Goal: Task Accomplishment & Management: Manage account settings

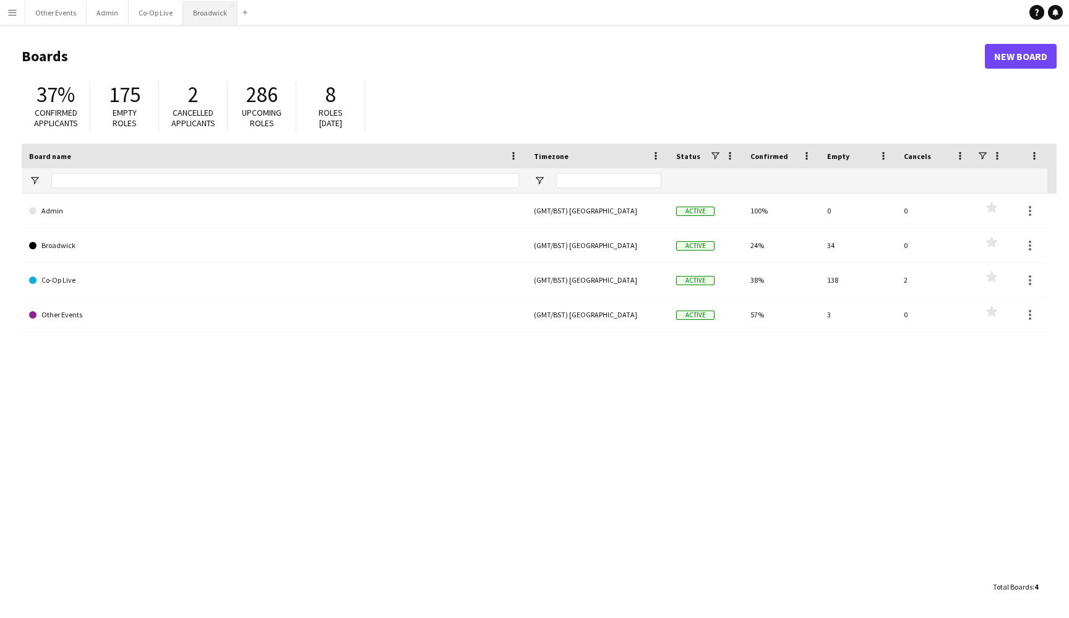
click at [209, 15] on button "Broadwick Close" at bounding box center [210, 13] width 54 height 24
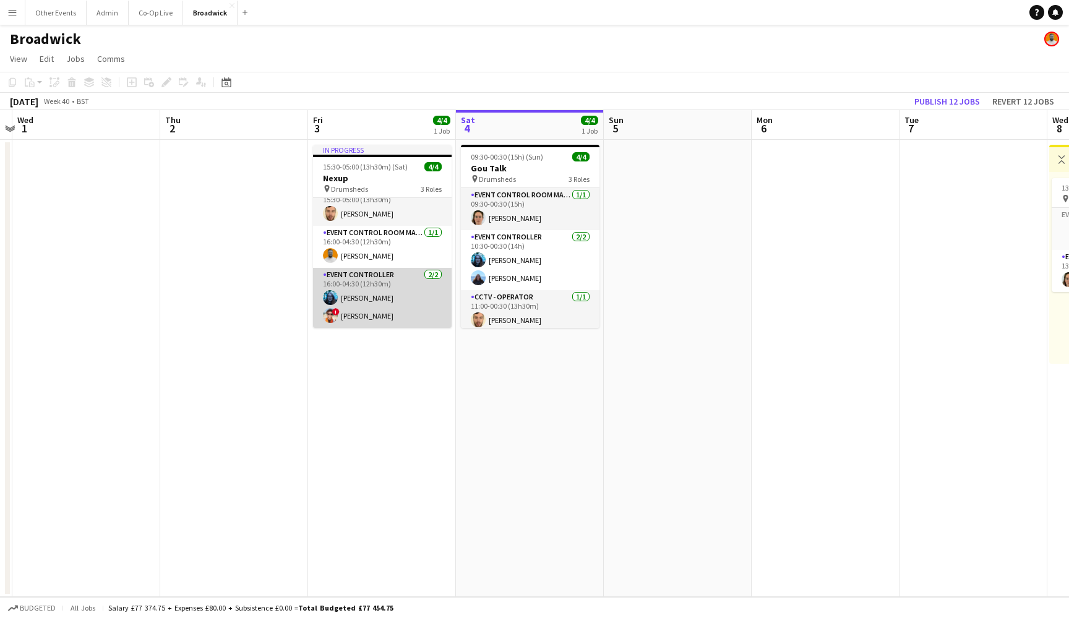
scroll to position [14, 0]
click at [473, 61] on app-page-menu "View Day view expanded Day view collapsed Month view Date picker Jump to [DATE]…" at bounding box center [534, 60] width 1069 height 24
click at [433, 59] on app-page-menu "View Day view expanded Day view collapsed Month view Date picker Jump to [DATE]…" at bounding box center [534, 60] width 1069 height 24
click at [452, 59] on app-page-menu "View Day view expanded Day view collapsed Month view Date picker Jump to [DATE]…" at bounding box center [534, 60] width 1069 height 24
click at [446, 59] on app-page-menu "View Day view expanded Day view collapsed Month view Date picker Jump to [DATE]…" at bounding box center [534, 60] width 1069 height 24
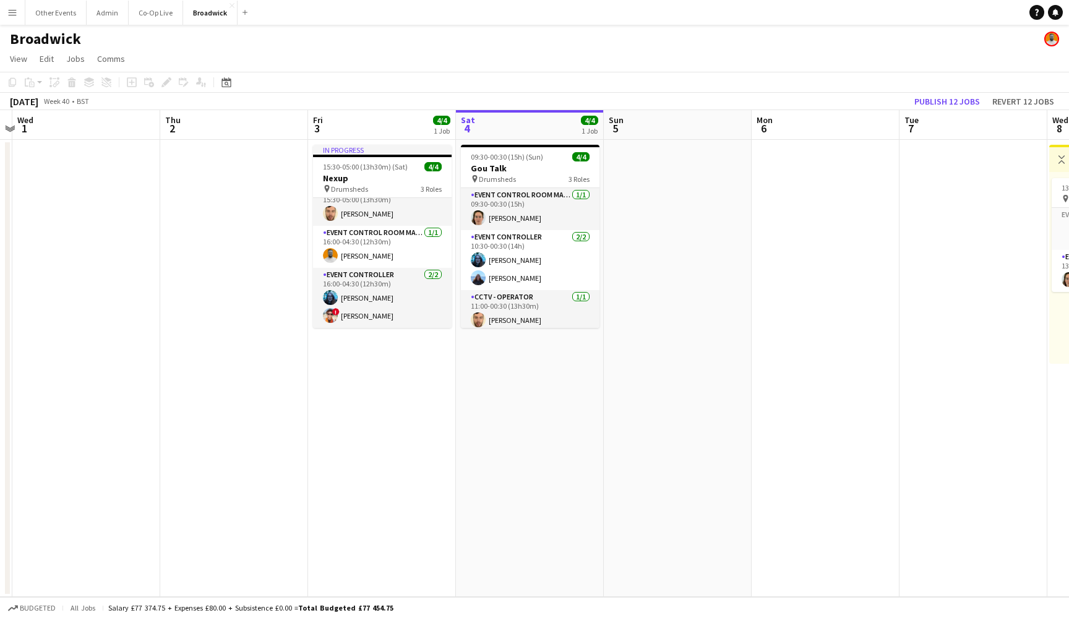
click at [455, 59] on app-page-menu "View Day view expanded Day view collapsed Month view Date picker Jump to [DATE]…" at bounding box center [534, 60] width 1069 height 24
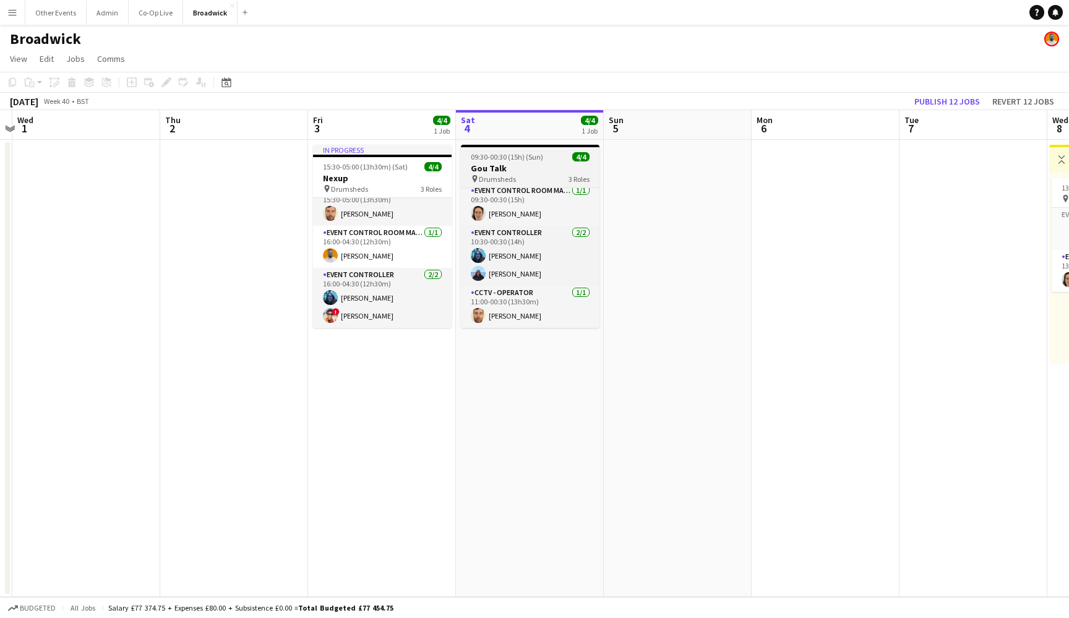
click at [541, 170] on h3 "Gou Talk" at bounding box center [530, 168] width 139 height 11
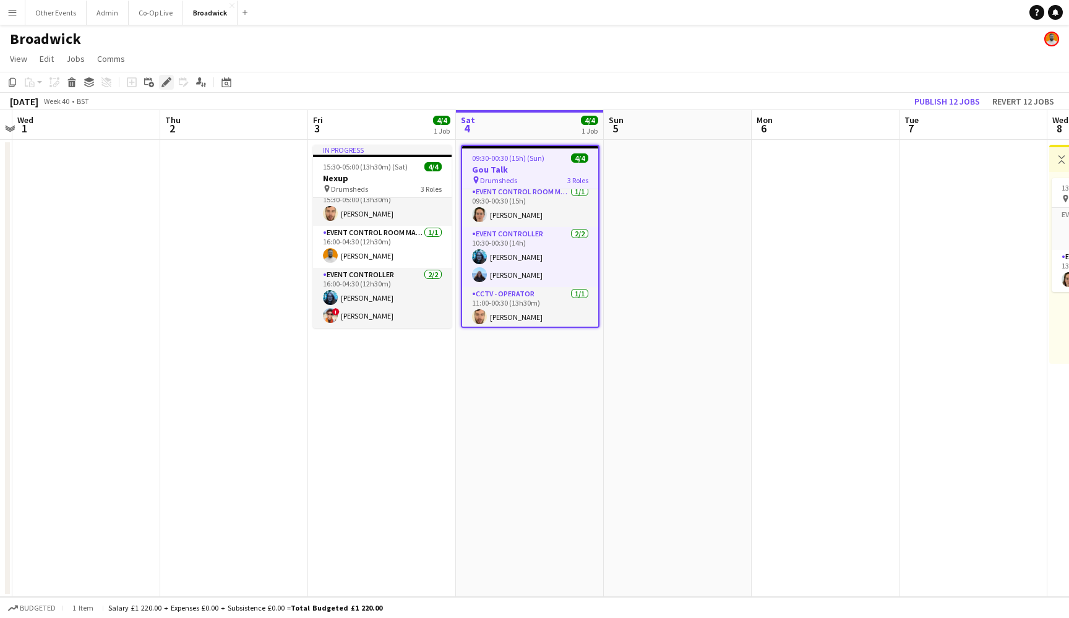
click at [173, 85] on div "Edit" at bounding box center [166, 82] width 15 height 15
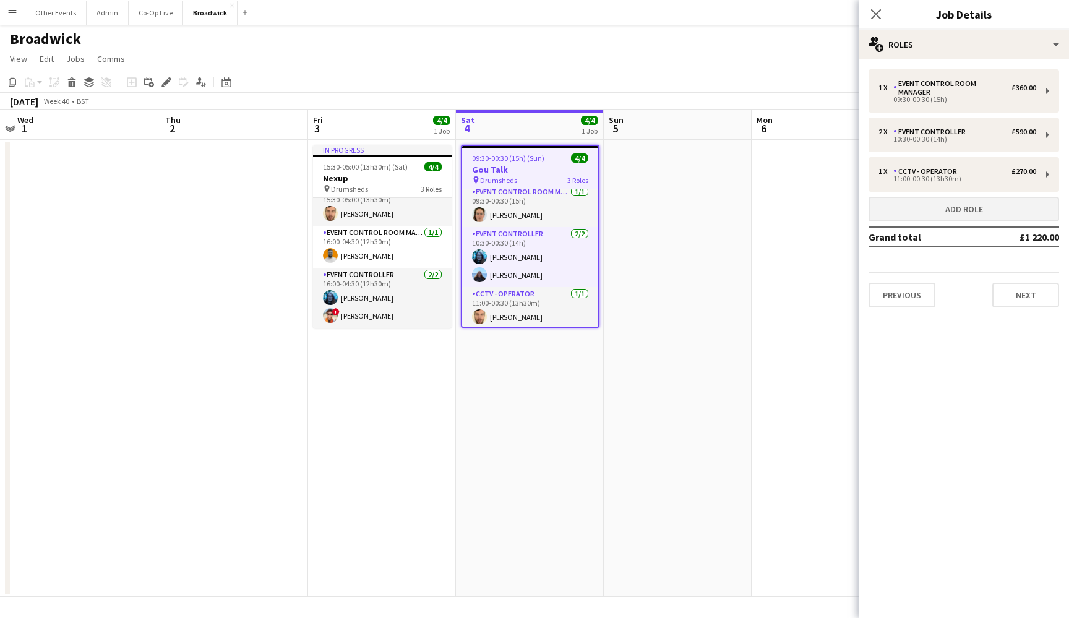
click at [960, 209] on button "Add role" at bounding box center [964, 209] width 191 height 25
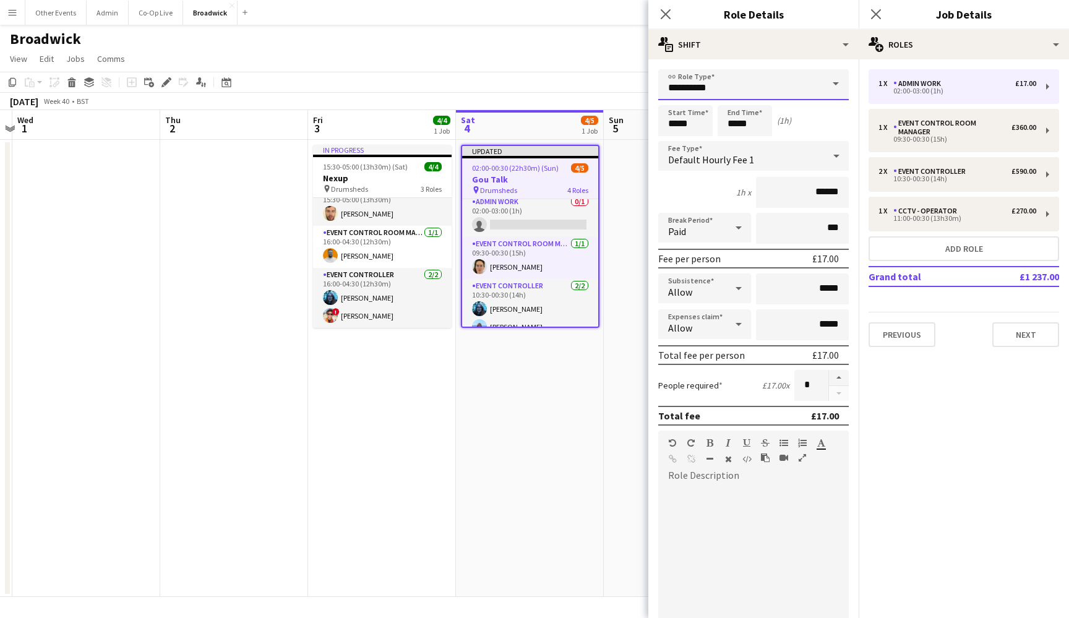
click at [764, 87] on input "**********" at bounding box center [753, 84] width 191 height 31
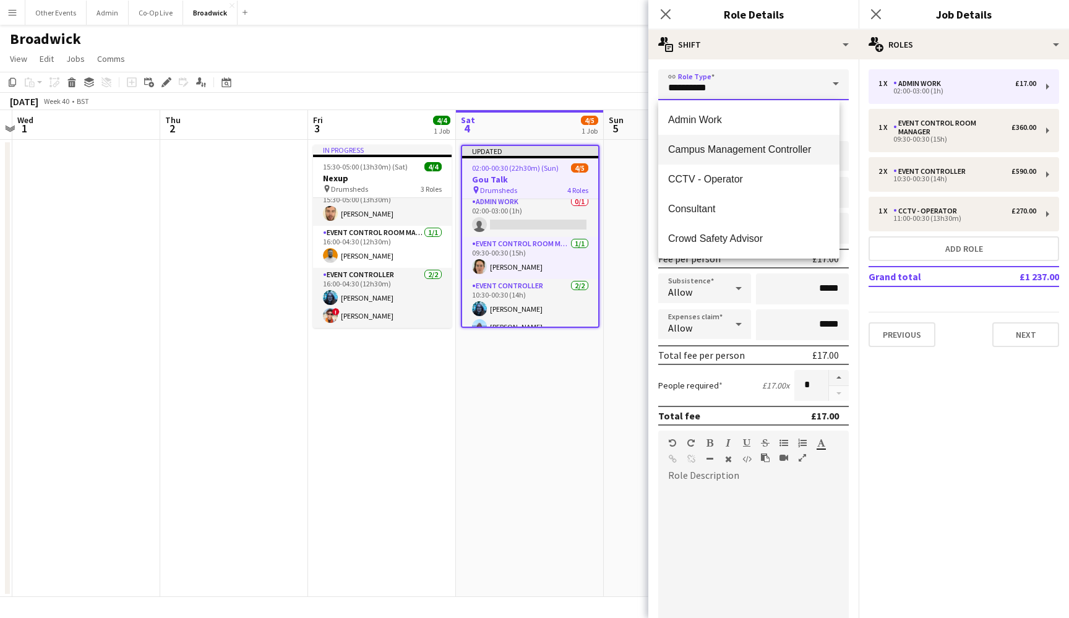
scroll to position [19, 0]
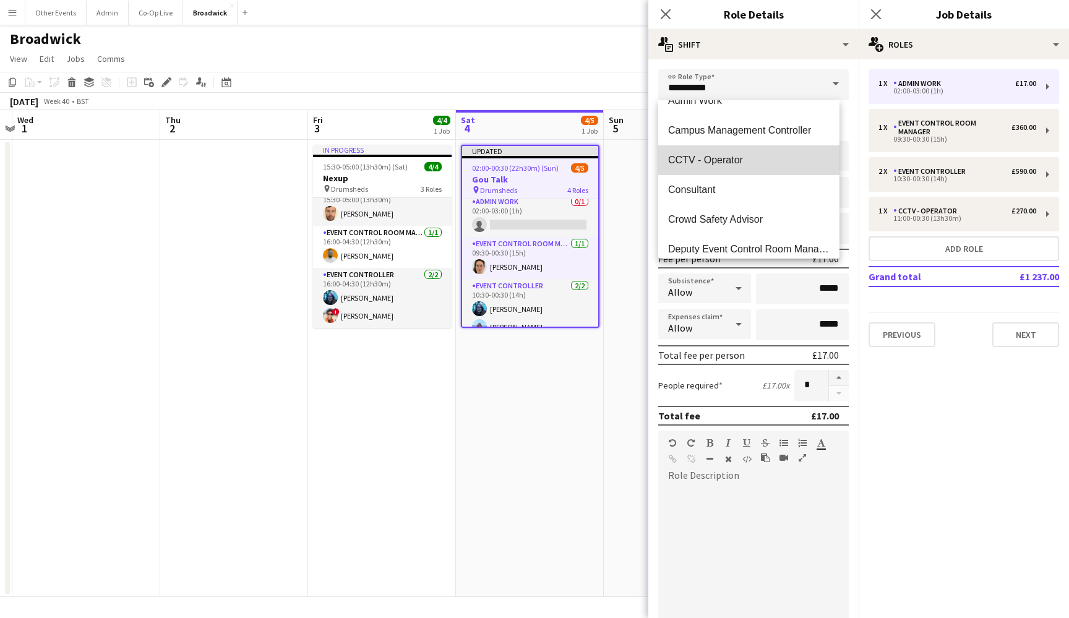
click at [777, 157] on span "CCTV - Operator" at bounding box center [749, 160] width 162 height 12
type input "**********"
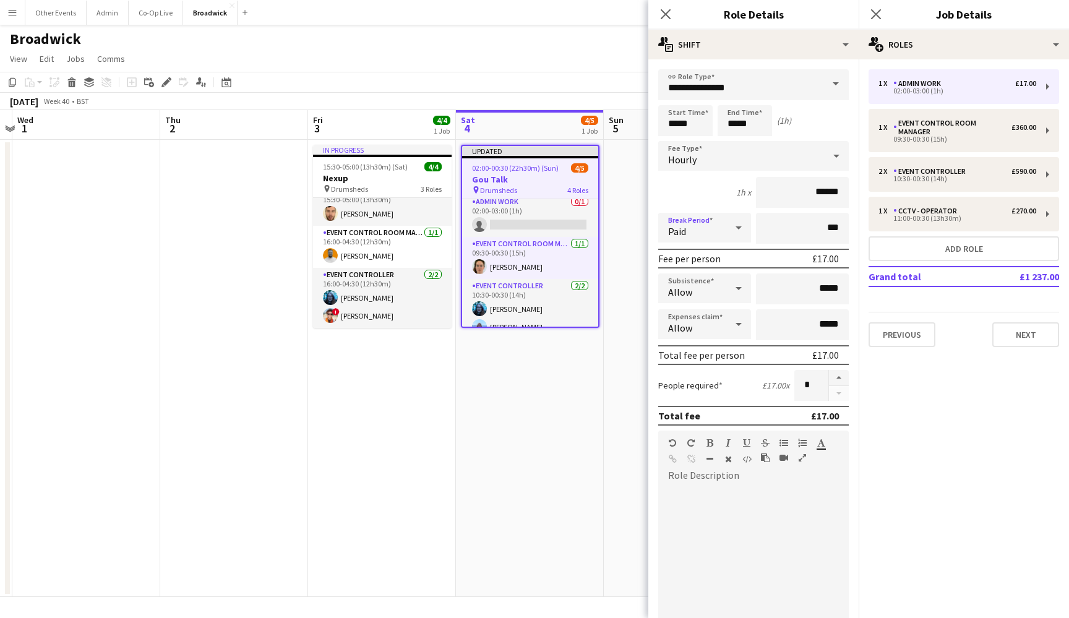
click at [709, 220] on div "Paid" at bounding box center [692, 228] width 68 height 30
click at [714, 158] on div at bounding box center [534, 309] width 1069 height 618
click at [725, 157] on div "Hourly" at bounding box center [741, 156] width 166 height 30
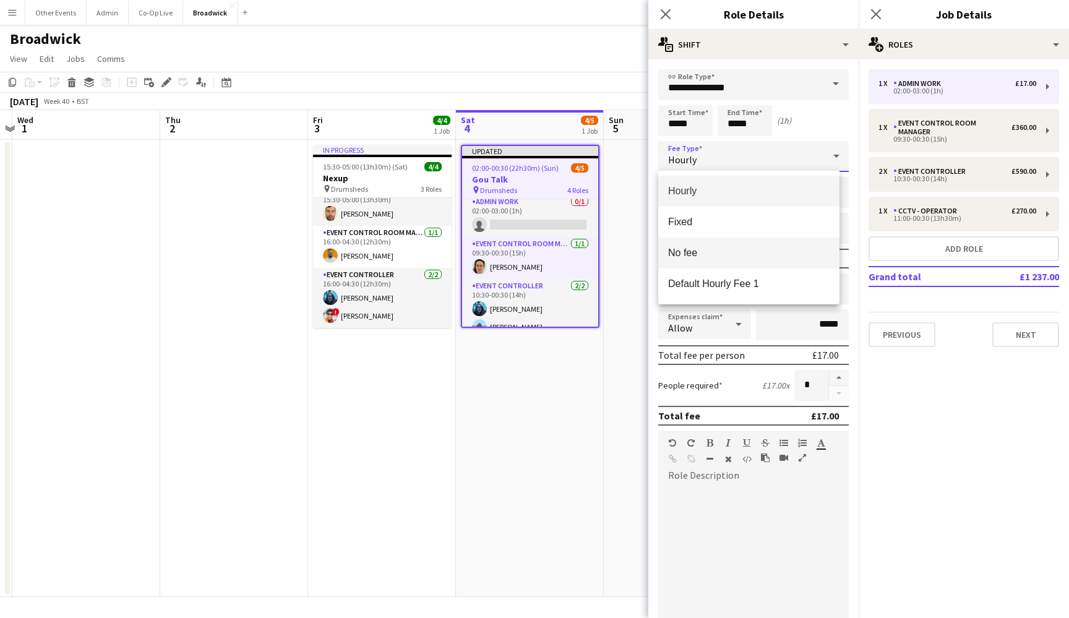
click at [723, 252] on span "No fee" at bounding box center [749, 253] width 162 height 12
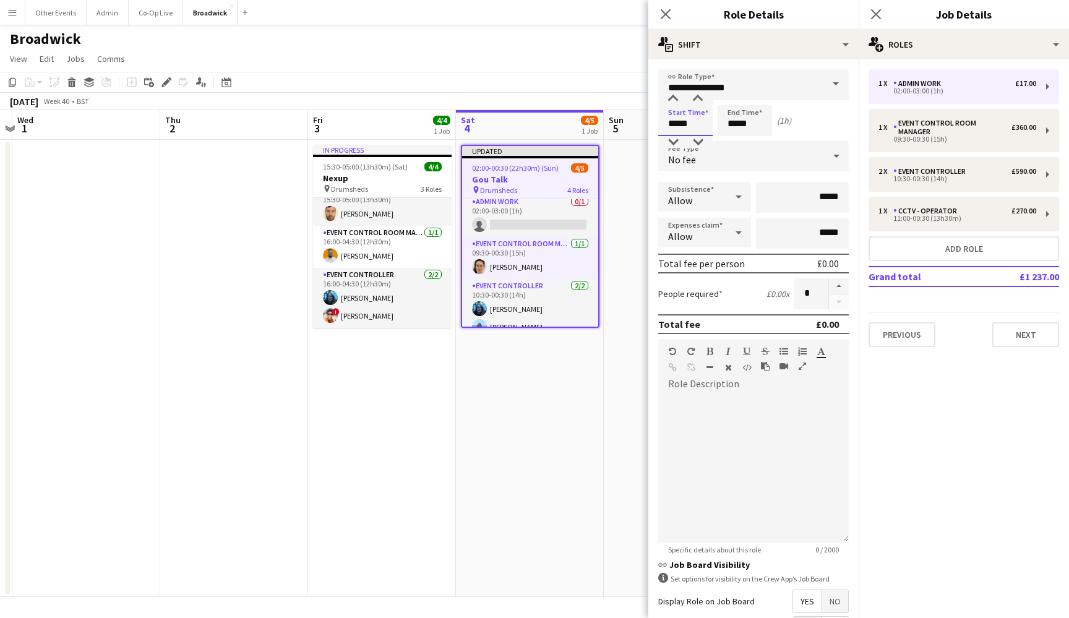
drag, startPoint x: 677, startPoint y: 123, endPoint x: 662, endPoint y: 123, distance: 15.5
click at [662, 123] on input "*****" at bounding box center [685, 120] width 54 height 31
type input "*****"
drag, startPoint x: 736, startPoint y: 123, endPoint x: 728, endPoint y: 123, distance: 7.4
click at [728, 123] on input "*****" at bounding box center [745, 120] width 54 height 31
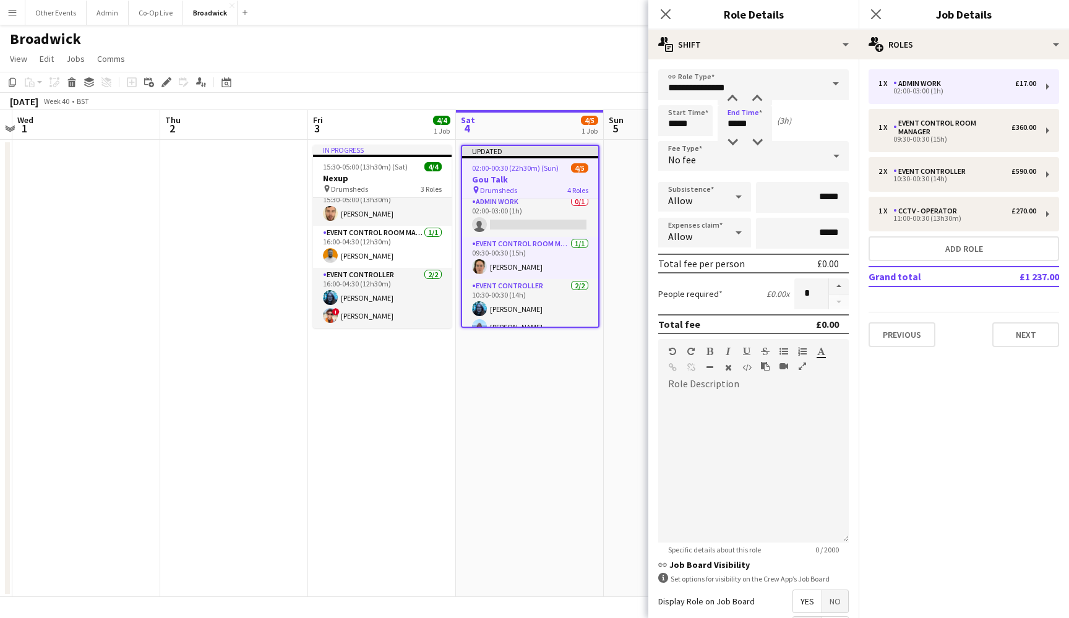
click at [797, 127] on div "Start Time ***** End Time ***** (3h)" at bounding box center [753, 120] width 191 height 31
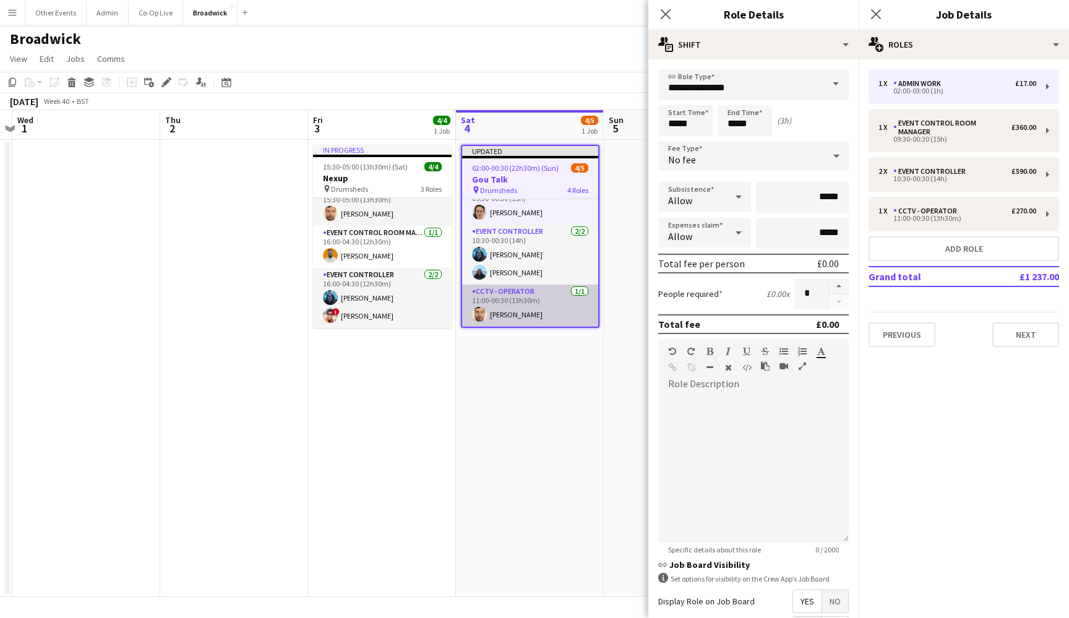
scroll to position [59, 0]
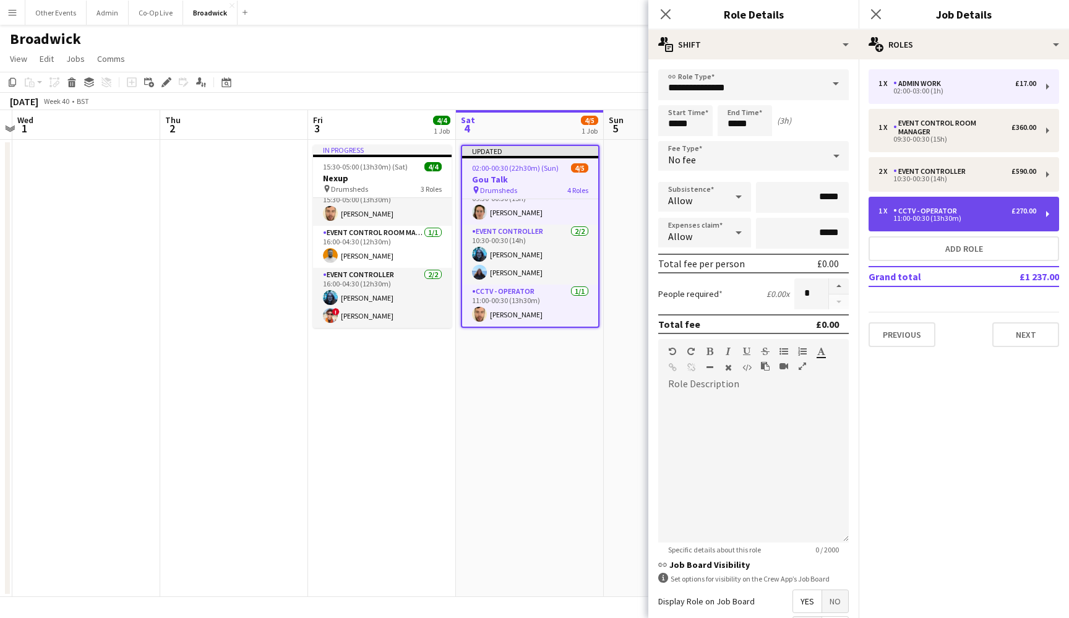
click at [964, 207] on div "1 x CCTV - Operator £270.00" at bounding box center [958, 211] width 158 height 9
type input "*****"
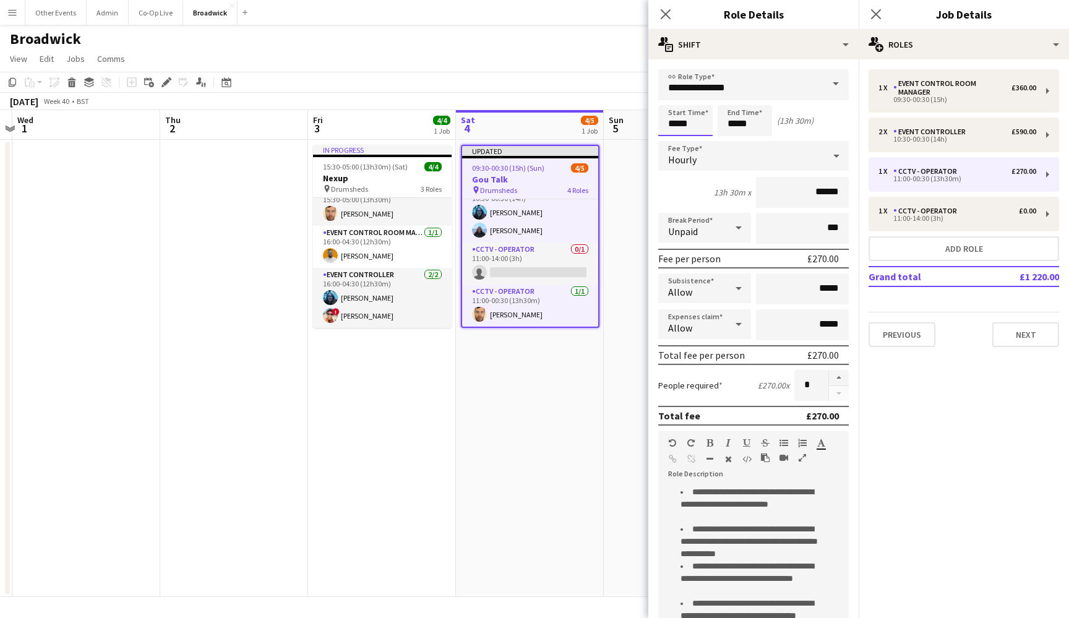
click at [668, 120] on input "*****" at bounding box center [685, 120] width 54 height 31
click at [674, 101] on div at bounding box center [673, 99] width 25 height 12
type input "*****"
click at [674, 101] on div at bounding box center [673, 99] width 25 height 12
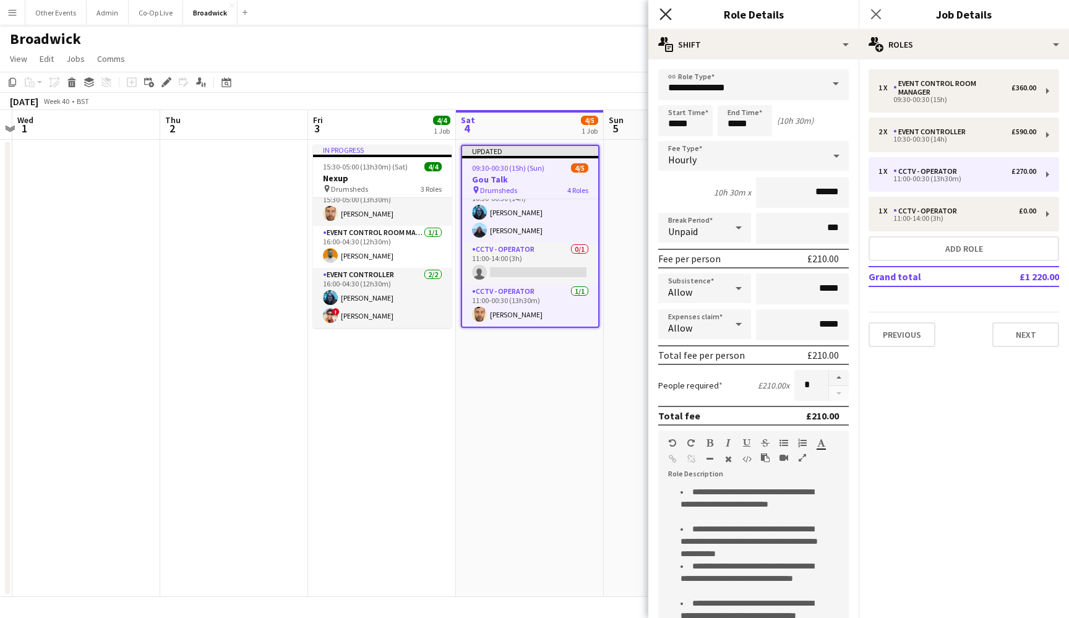
click at [670, 12] on icon "Close pop-in" at bounding box center [666, 14] width 12 height 12
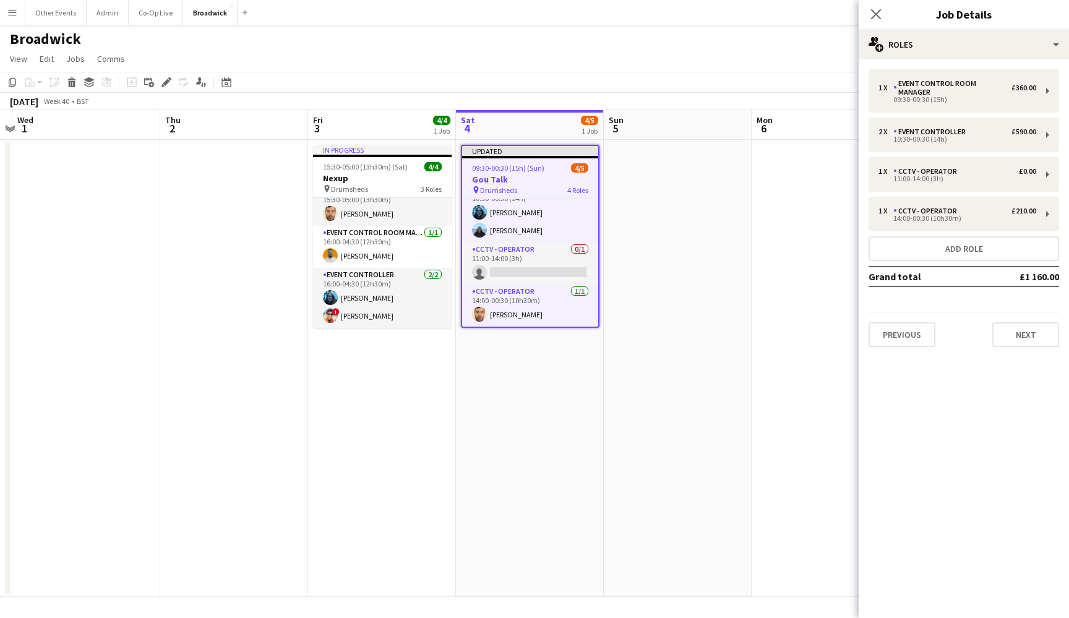
click at [640, 361] on app-date-cell at bounding box center [678, 368] width 148 height 457
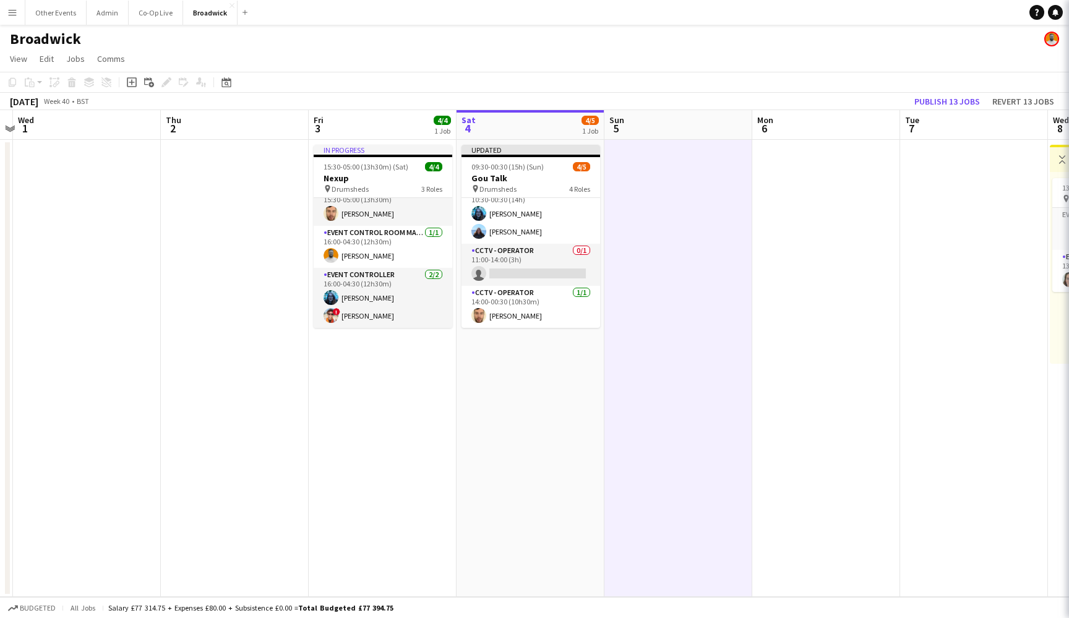
scroll to position [56, 0]
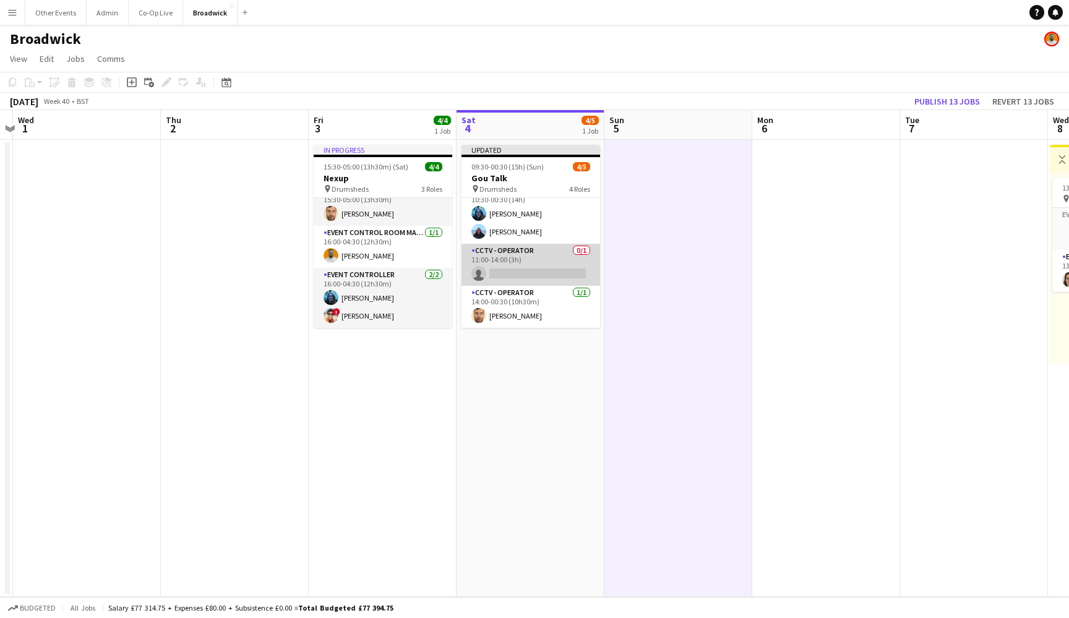
click at [537, 259] on app-card-role "CCTV - Operator 0/1 11:00-14:00 (3h) single-neutral-actions" at bounding box center [531, 265] width 139 height 42
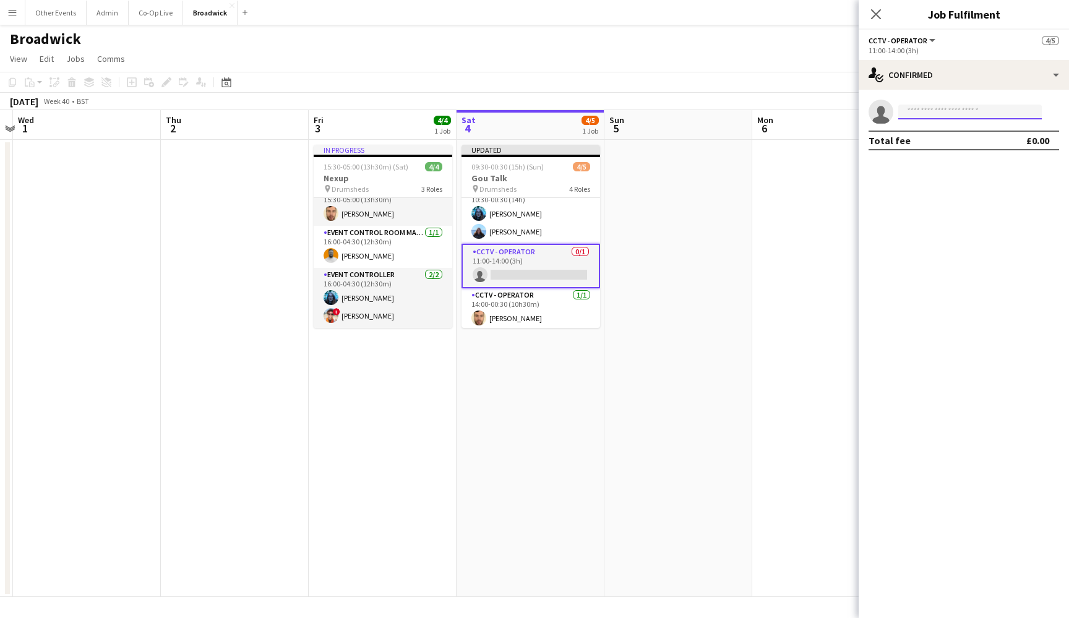
click at [912, 113] on input at bounding box center [971, 112] width 144 height 15
type input "***"
click at [954, 209] on mat-expansion-panel "check Confirmed single-neutral-actions *** Total fee £0.00" at bounding box center [964, 354] width 210 height 528
click at [948, 104] on app-invite-slot "single-neutral-actions ***" at bounding box center [964, 112] width 210 height 25
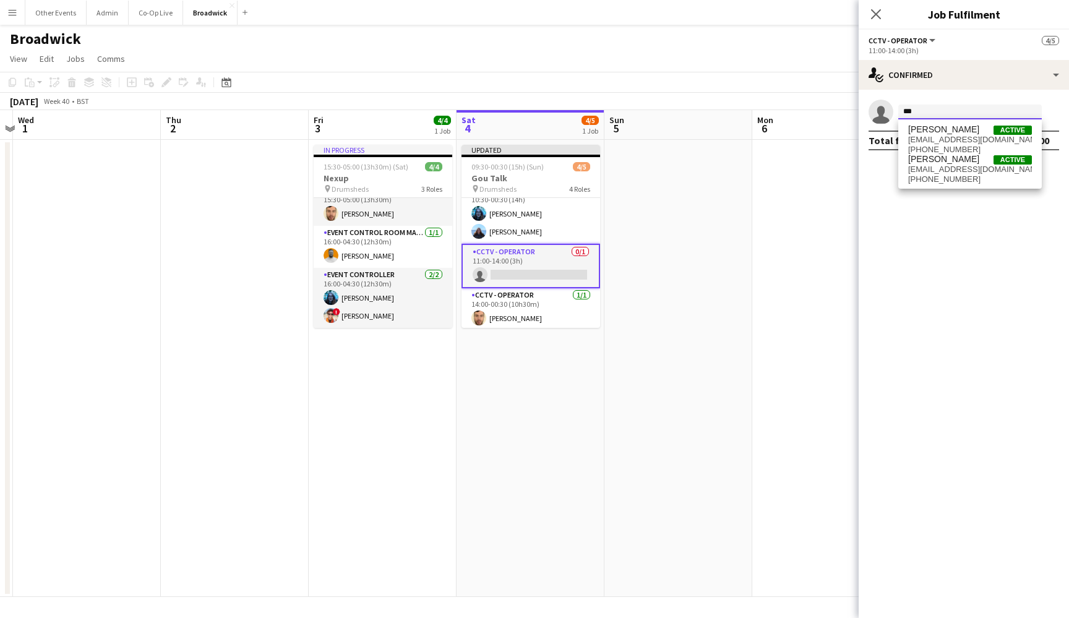
click at [948, 108] on input "***" at bounding box center [971, 112] width 144 height 15
click at [959, 163] on span "[PERSON_NAME]" at bounding box center [943, 159] width 71 height 11
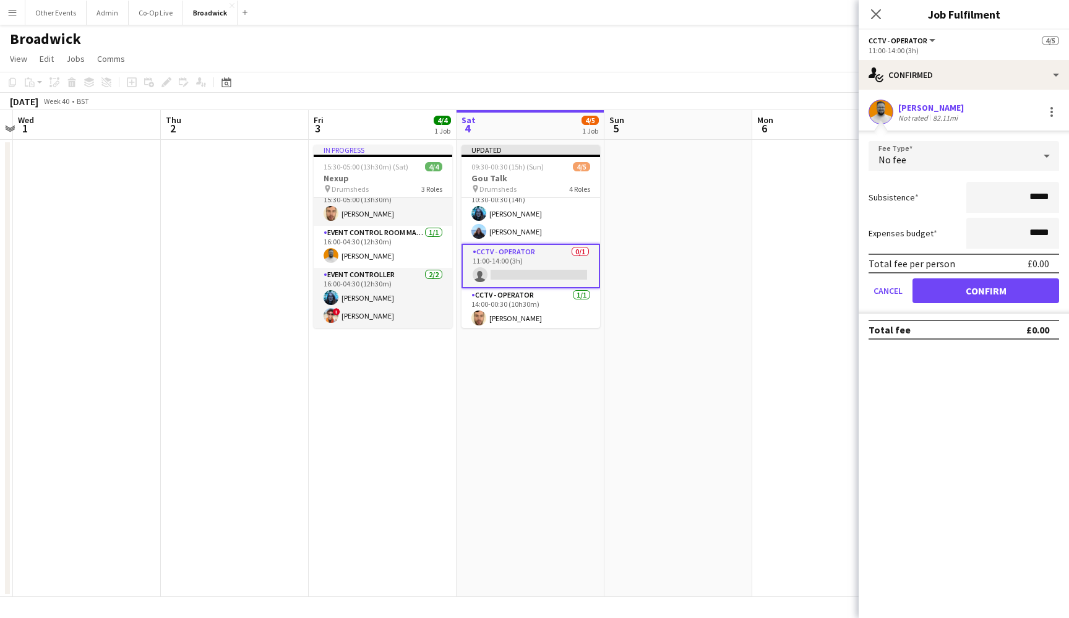
click at [1014, 292] on button "Confirm" at bounding box center [986, 290] width 147 height 25
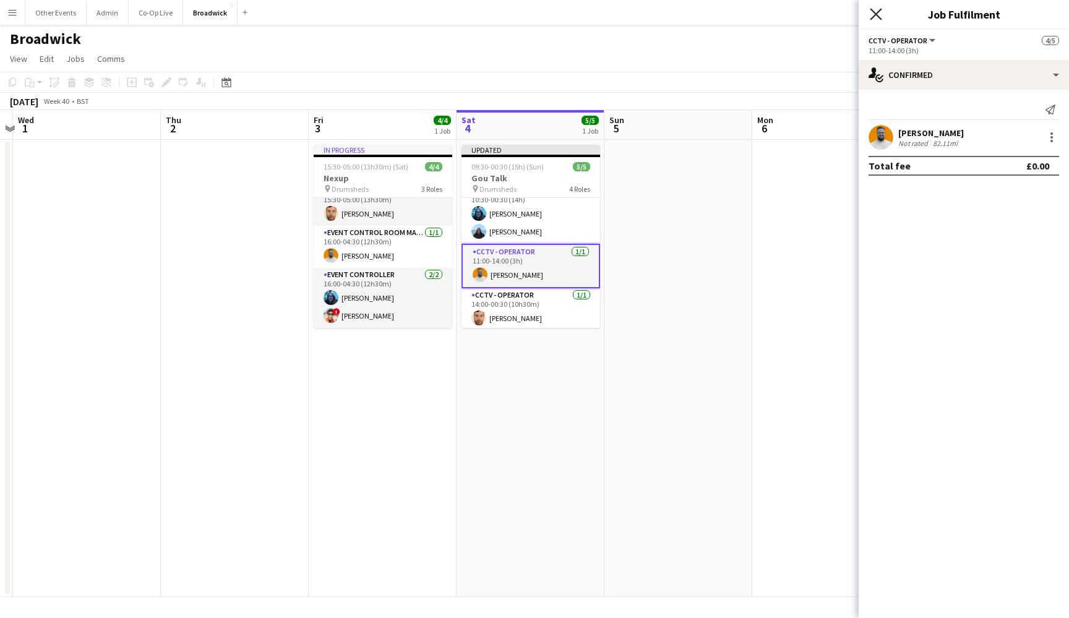
click at [880, 15] on icon "Close pop-in" at bounding box center [876, 14] width 12 height 12
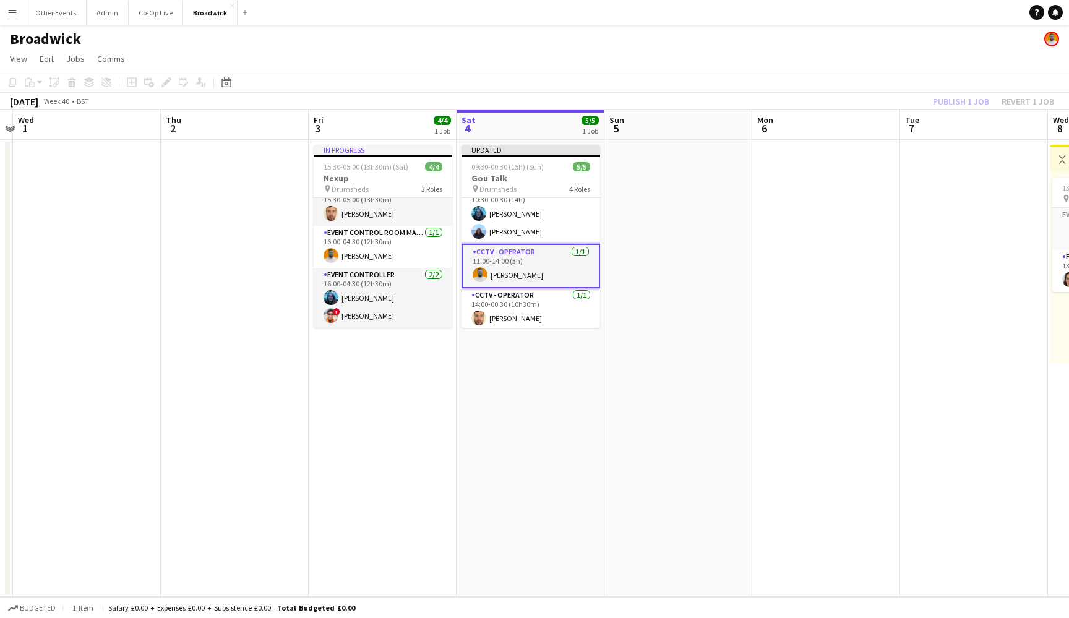
click at [730, 251] on app-date-cell at bounding box center [679, 368] width 148 height 457
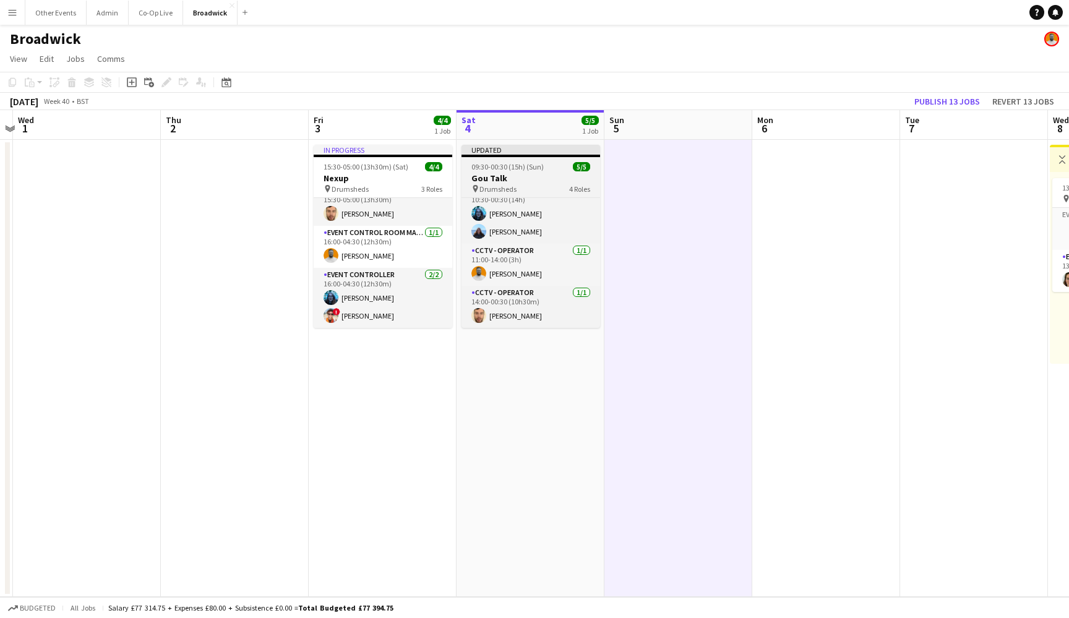
click at [533, 186] on div "pin Drumsheds 4 Roles" at bounding box center [531, 189] width 139 height 10
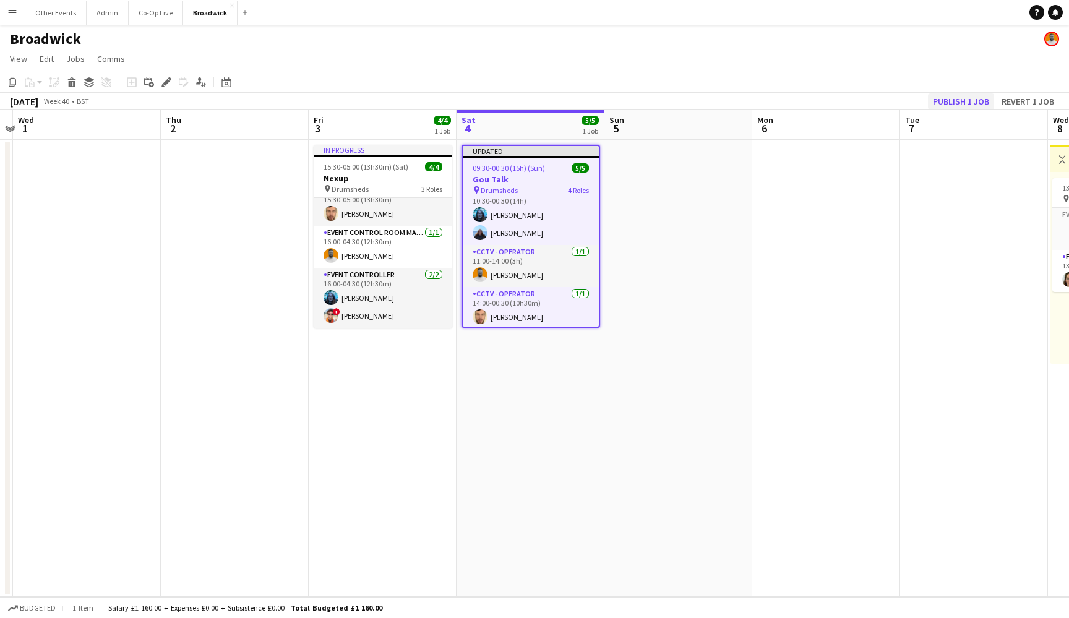
click at [968, 100] on button "Publish 1 job" at bounding box center [961, 101] width 66 height 16
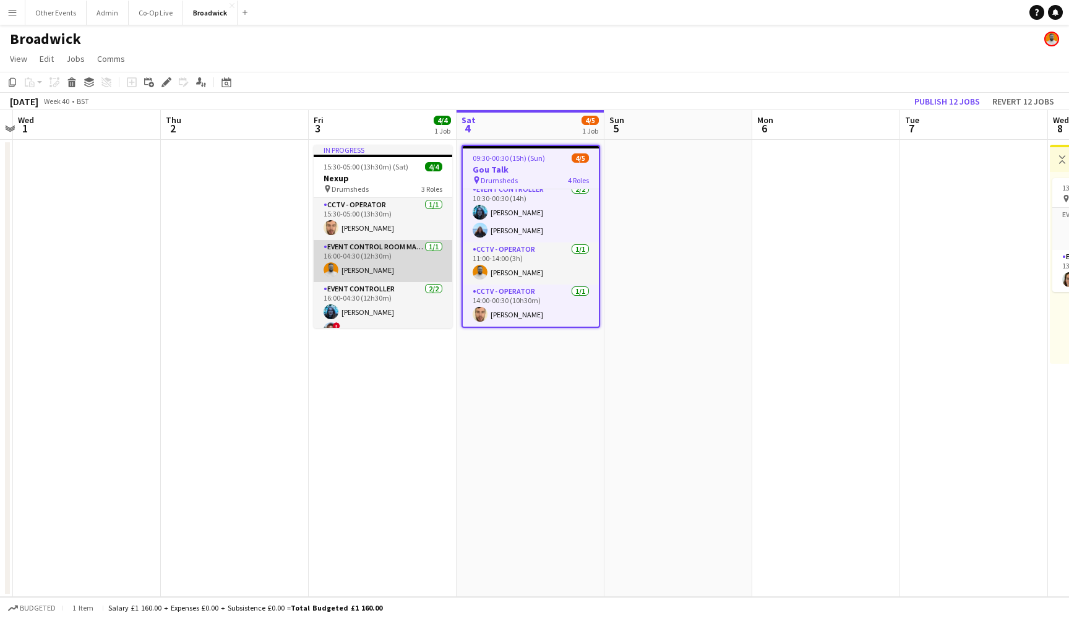
scroll to position [0, 0]
click at [544, 430] on app-date-cell "09:30-00:30 (15h) (Sun) 4/5 Gou Talk pin Drumsheds 4 Roles Event Control Room M…" at bounding box center [531, 368] width 148 height 457
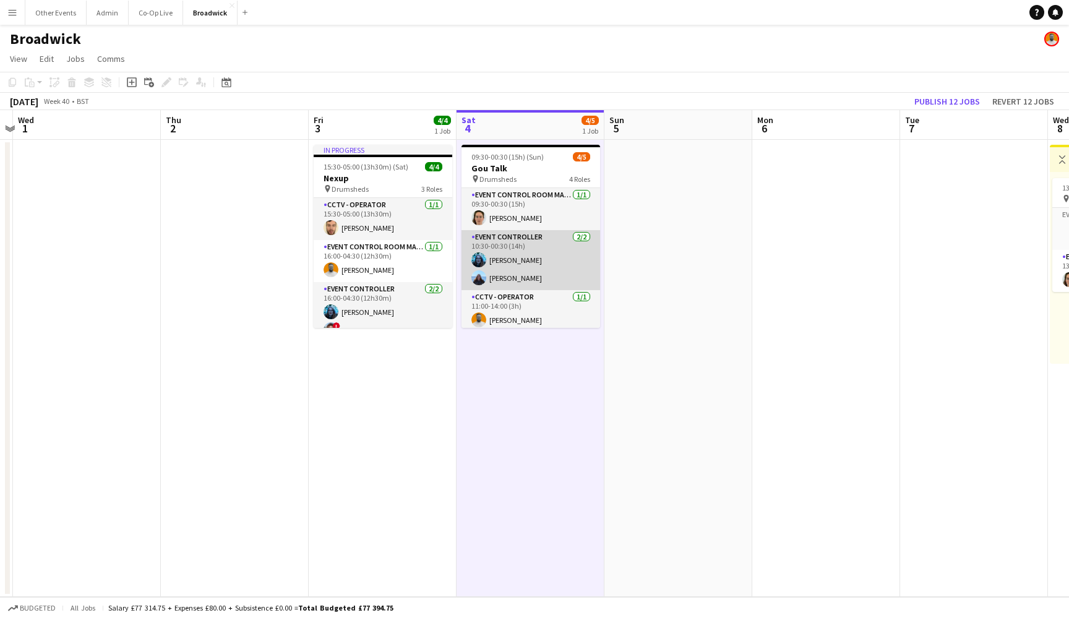
click at [533, 275] on app-card-role "Event Controller [DATE] 10:30-00:30 (14h) [PERSON_NAME] [PERSON_NAME]" at bounding box center [531, 260] width 139 height 60
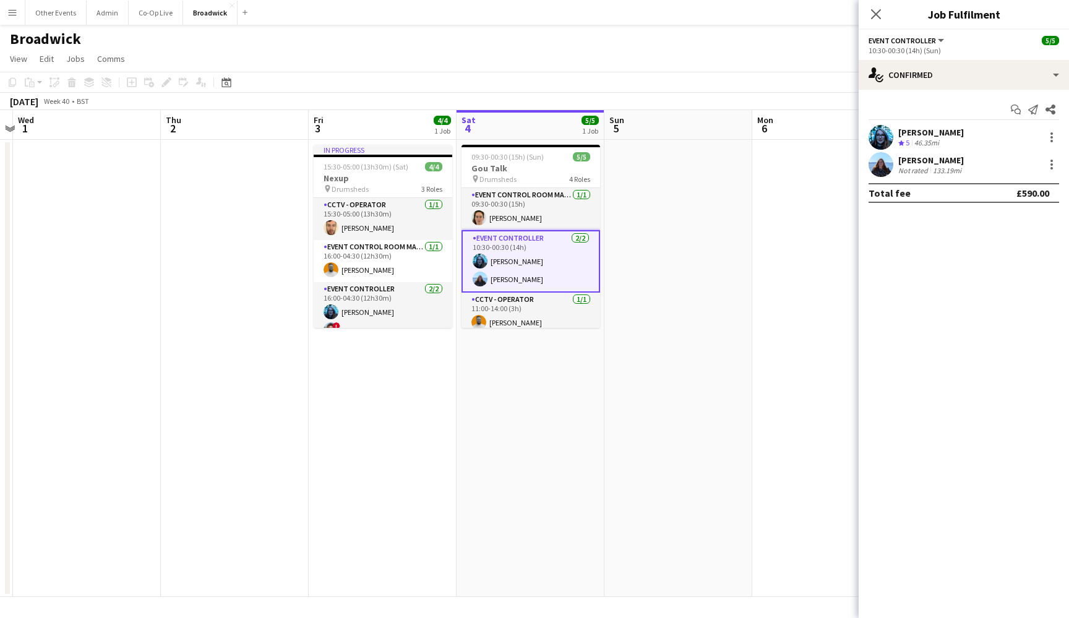
click at [934, 163] on div "[PERSON_NAME]" at bounding box center [932, 160] width 66 height 11
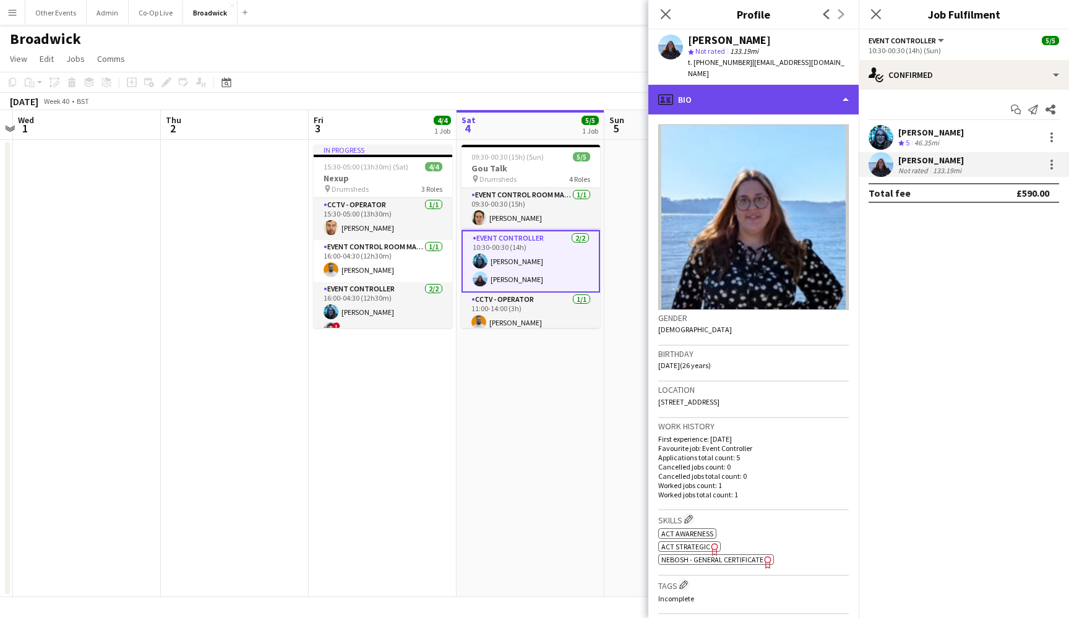
click at [732, 85] on div "profile Bio" at bounding box center [754, 100] width 210 height 30
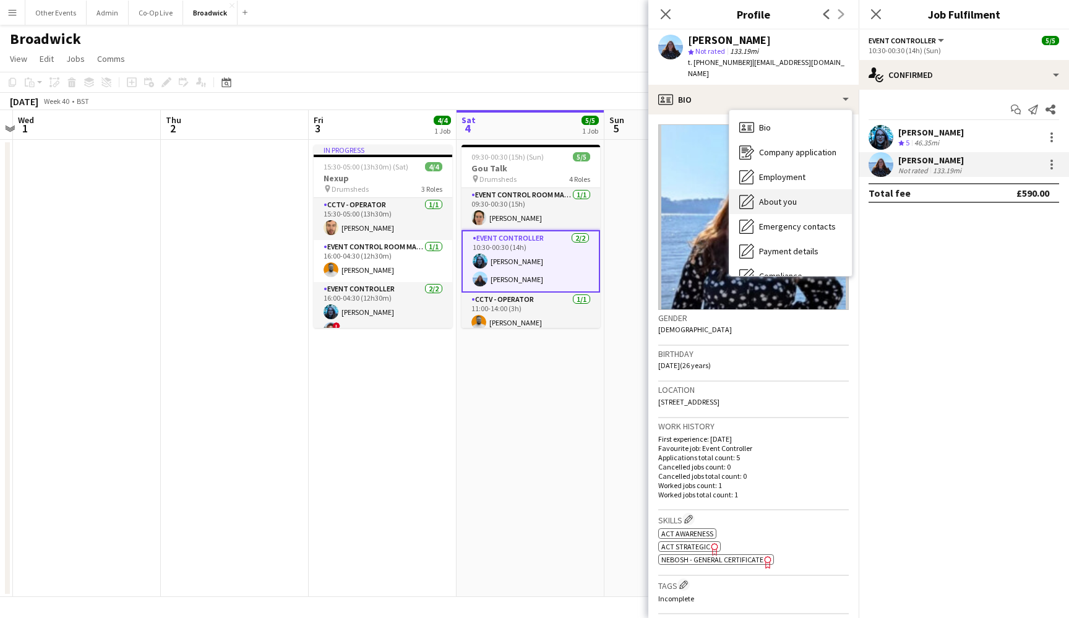
click at [792, 196] on span "About you" at bounding box center [778, 201] width 38 height 11
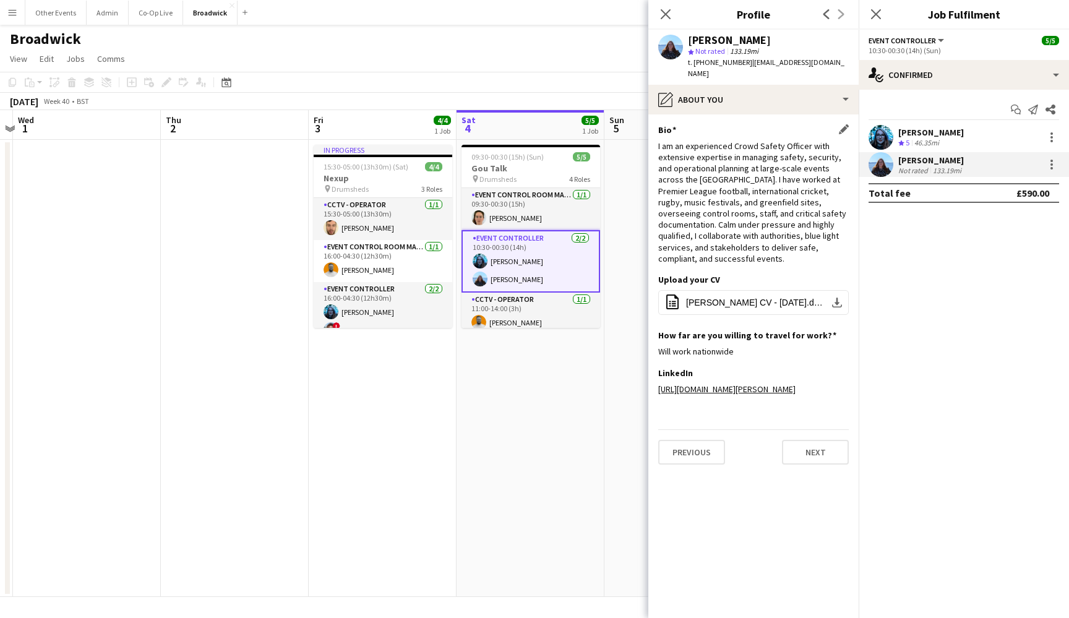
click at [744, 165] on div "I am an experienced Crowd Safety Officer with extensive expertise in managing s…" at bounding box center [753, 202] width 191 height 124
click at [748, 181] on div "I am an experienced Crowd Safety Officer with extensive expertise in managing s…" at bounding box center [753, 202] width 191 height 124
click at [746, 206] on div "I am an experienced Crowd Safety Officer with extensive expertise in managing s…" at bounding box center [753, 202] width 191 height 124
click at [757, 298] on span "[PERSON_NAME] CV - [DATE].docx" at bounding box center [756, 303] width 140 height 10
click at [884, 163] on app-user-avatar at bounding box center [881, 164] width 25 height 25
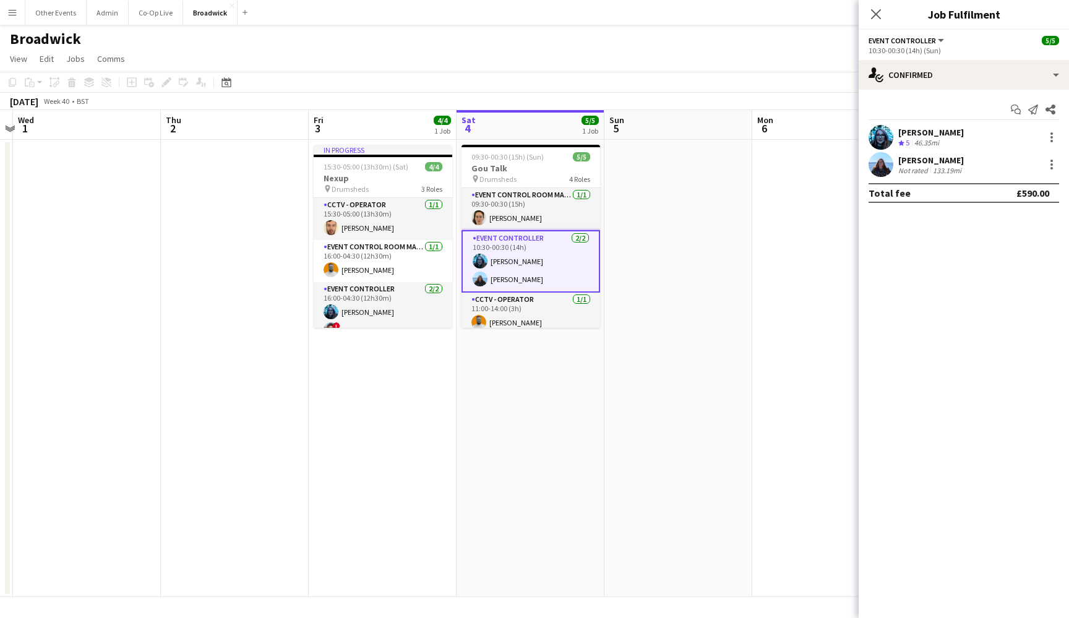
click at [889, 127] on app-user-avatar at bounding box center [881, 137] width 25 height 25
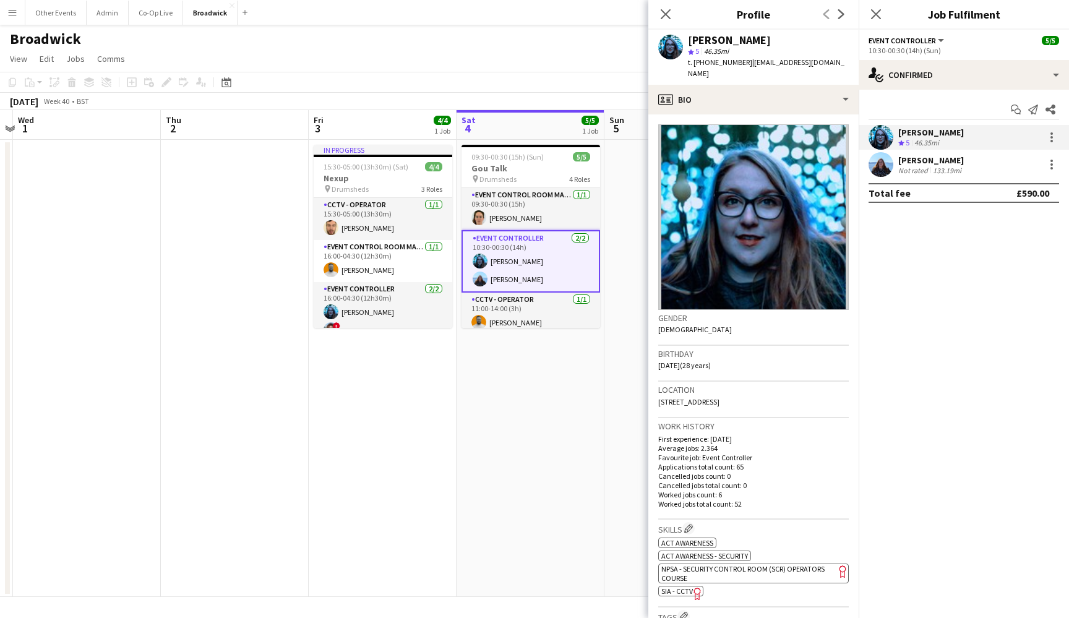
click at [888, 135] on app-user-avatar at bounding box center [881, 137] width 25 height 25
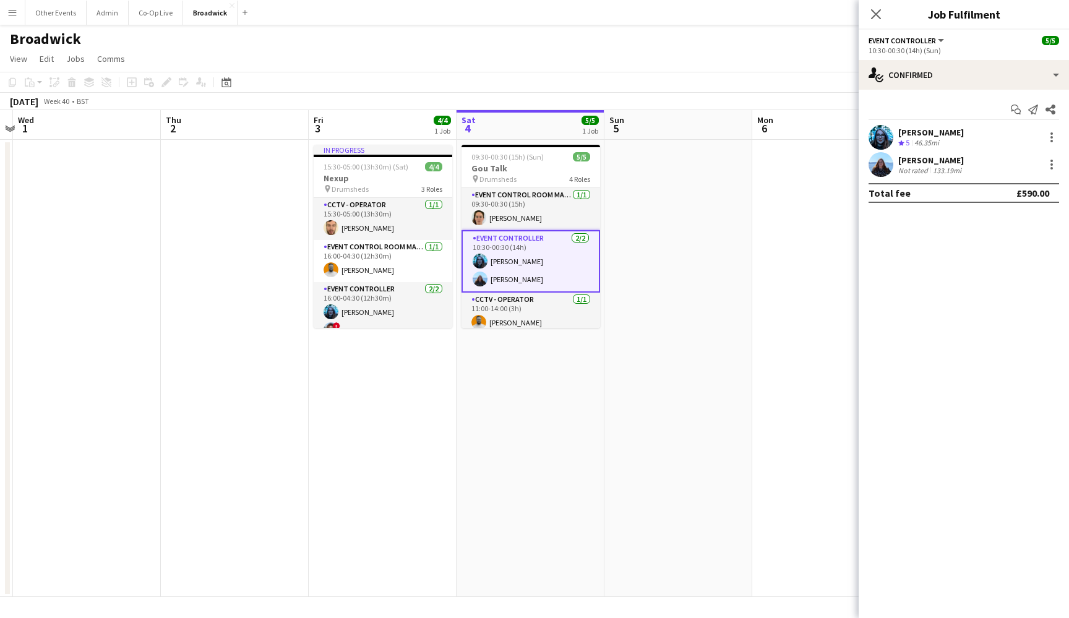
click at [11, 13] on app-icon "Menu" at bounding box center [12, 12] width 10 height 10
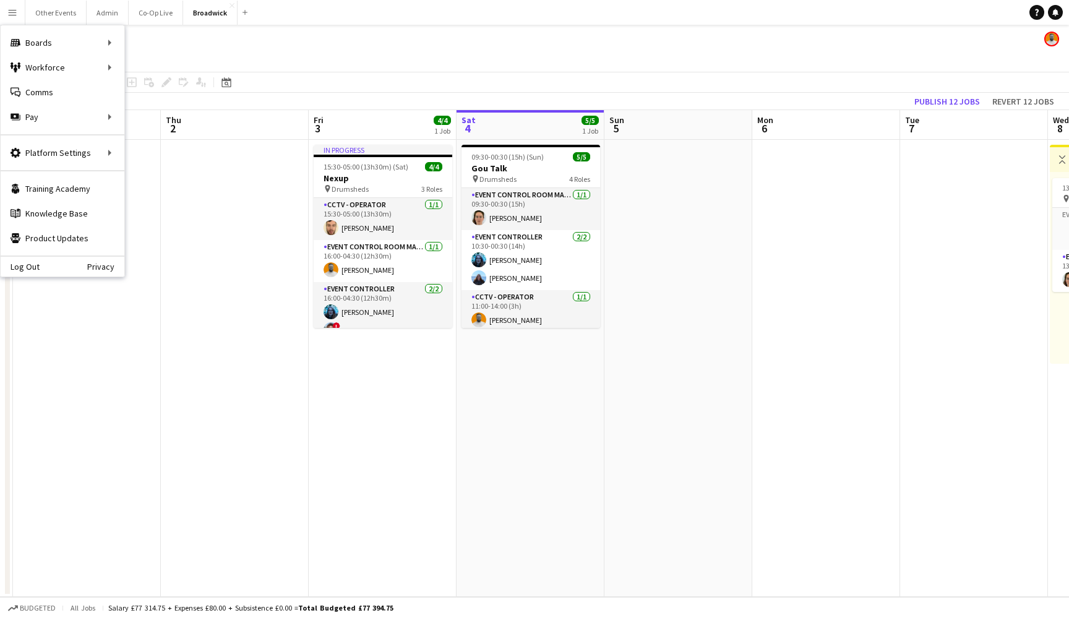
click at [332, 46] on div "Broadwick" at bounding box center [534, 37] width 1069 height 24
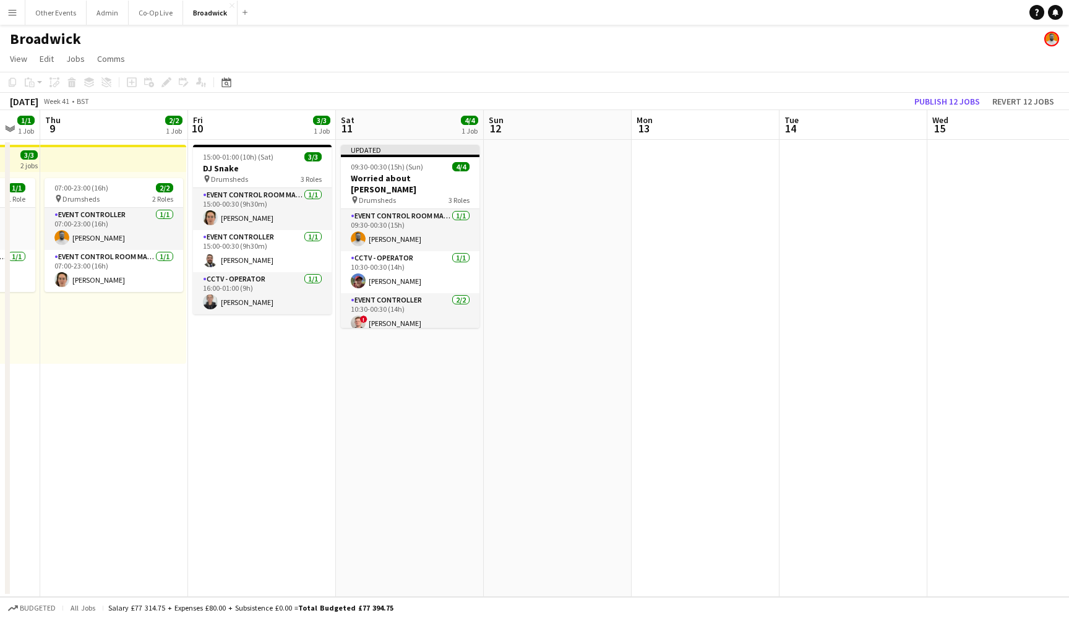
scroll to position [0, 254]
click at [429, 179] on h3 "Worried about [PERSON_NAME]" at bounding box center [411, 184] width 139 height 22
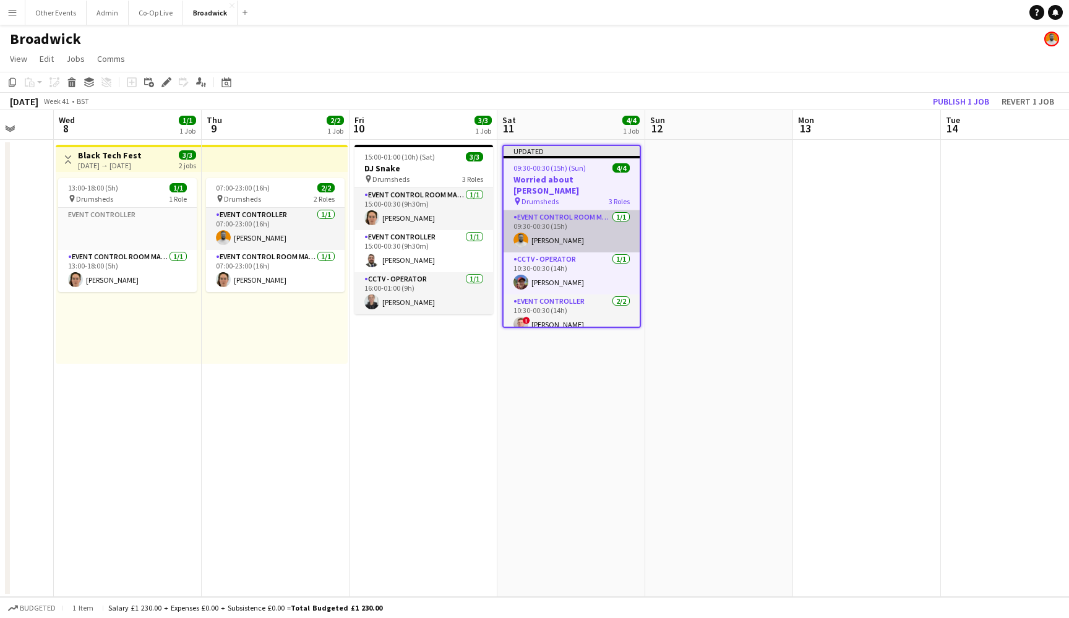
scroll to position [0, 0]
click at [592, 327] on app-job-card "Updated 09:30-00:30 (15h) (Sun) 4/4 Worried about [PERSON_NAME] pin Drumsheds 3…" at bounding box center [571, 236] width 139 height 183
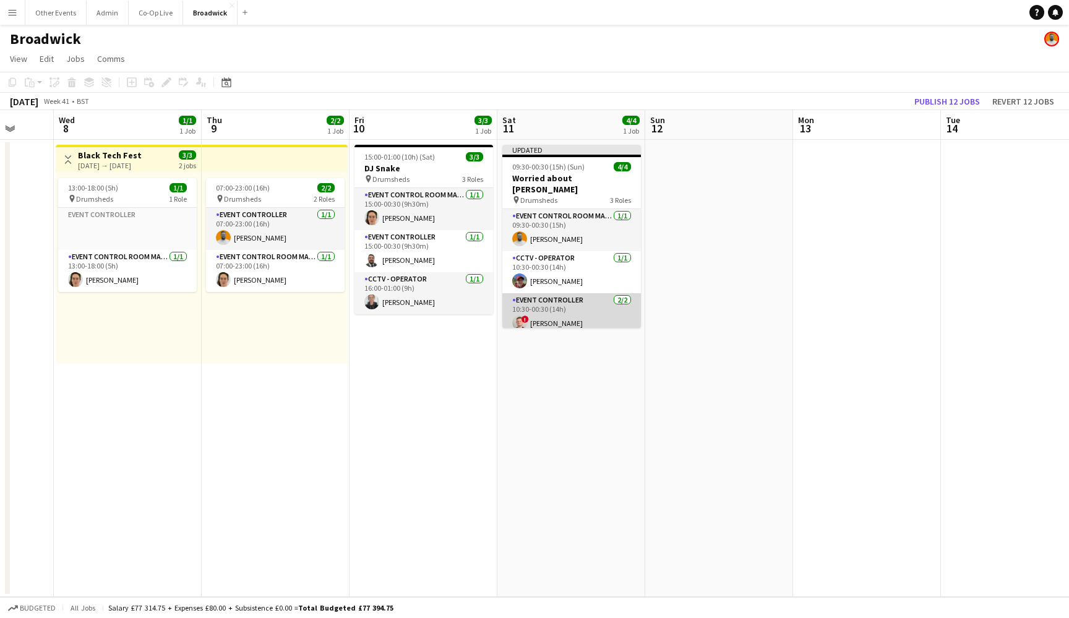
click at [590, 308] on app-card-role "Event Controller [DATE] 10:30-00:30 (14h) ! [PERSON_NAME] [PERSON_NAME]" at bounding box center [571, 323] width 139 height 60
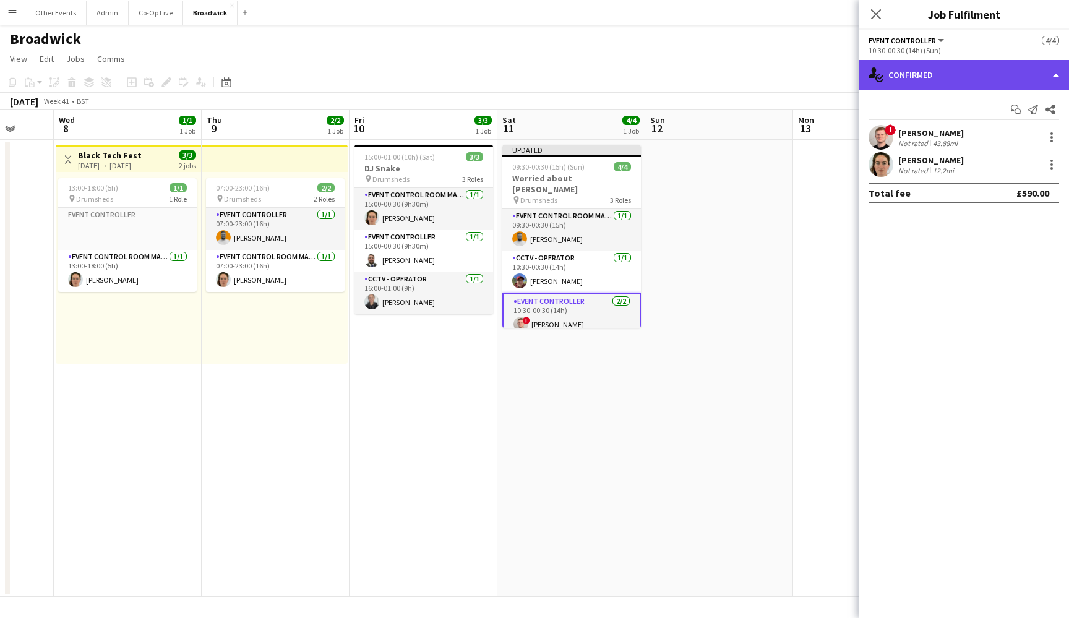
click at [954, 74] on div "single-neutral-actions-check-2 Confirmed" at bounding box center [964, 75] width 210 height 30
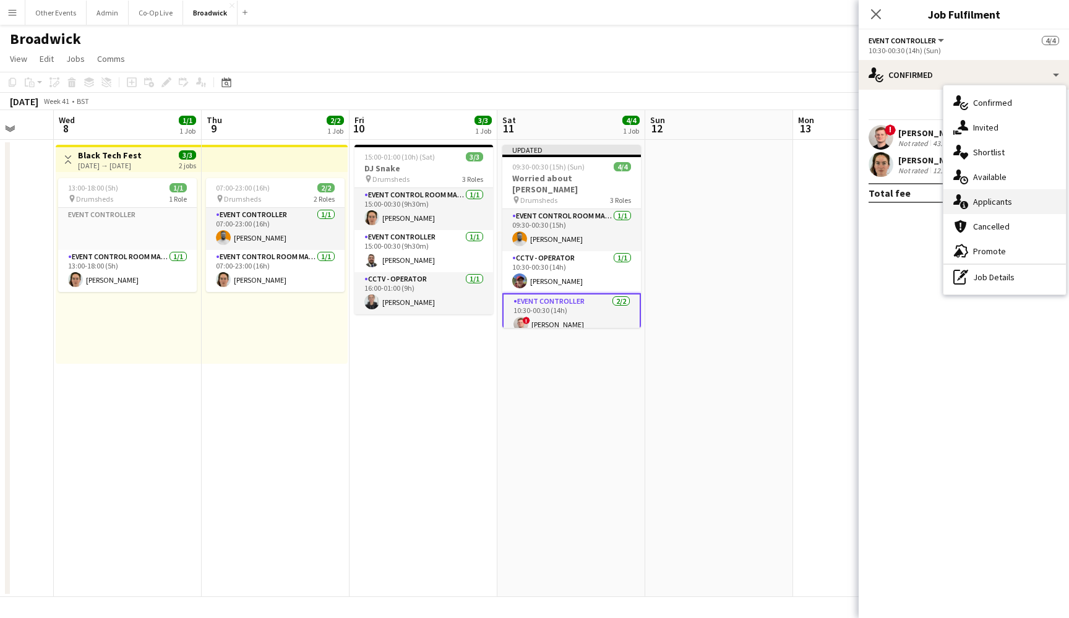
click at [985, 194] on div "single-neutral-actions-information Applicants" at bounding box center [1005, 201] width 123 height 25
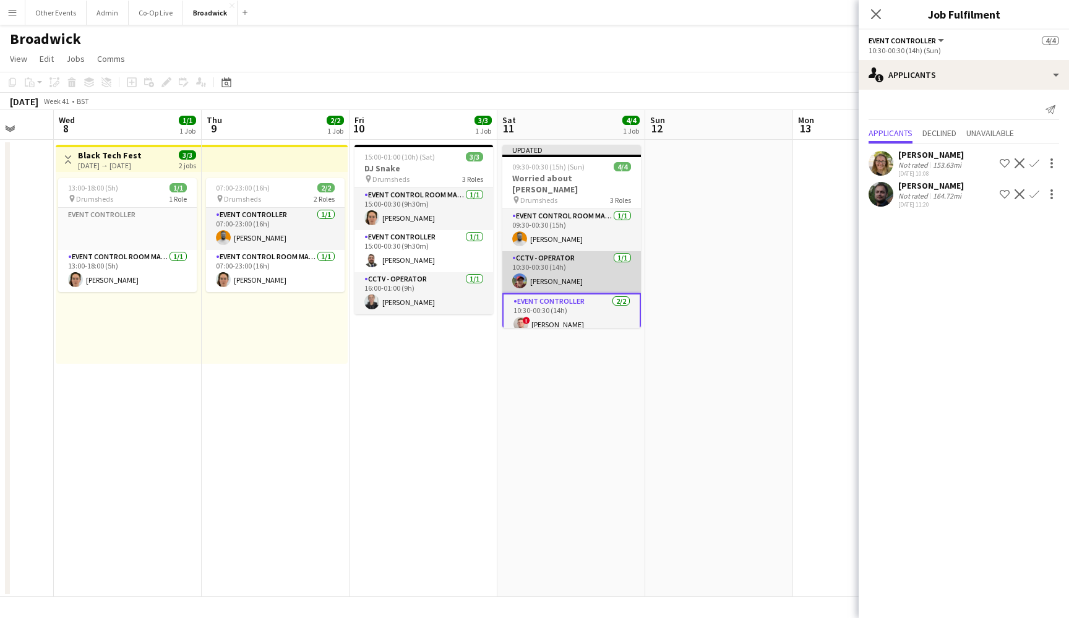
click at [592, 251] on app-card-role "CCTV - Operator [DATE] 10:30-00:30 (14h) [PERSON_NAME]" at bounding box center [571, 272] width 139 height 42
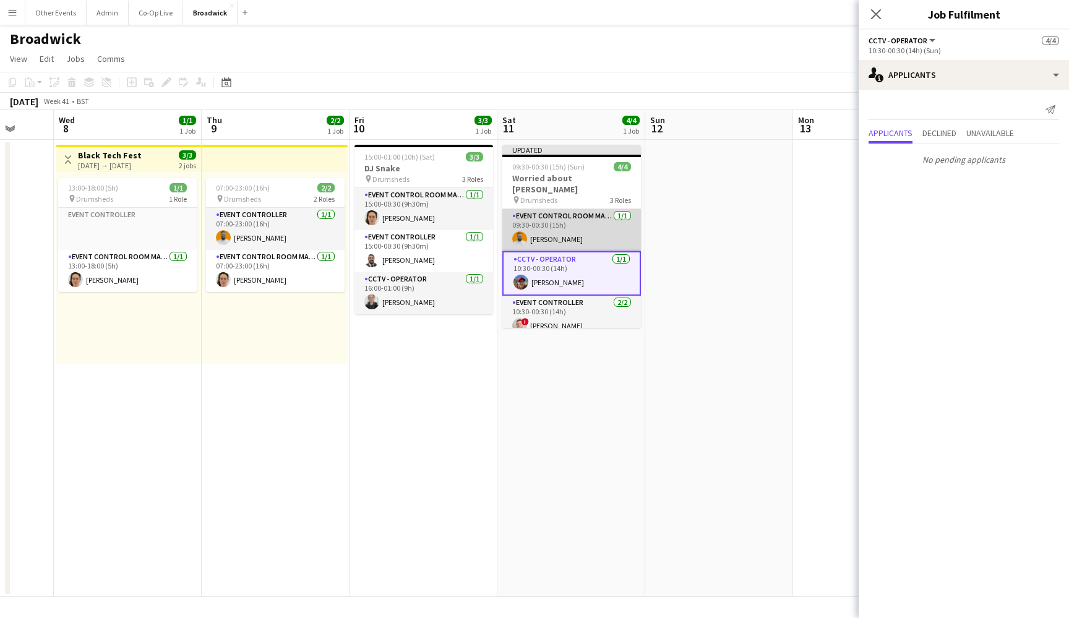
click at [588, 220] on app-card-role "Event Control Room Manager [DATE] 09:30-00:30 (15h) [PERSON_NAME]" at bounding box center [571, 230] width 139 height 42
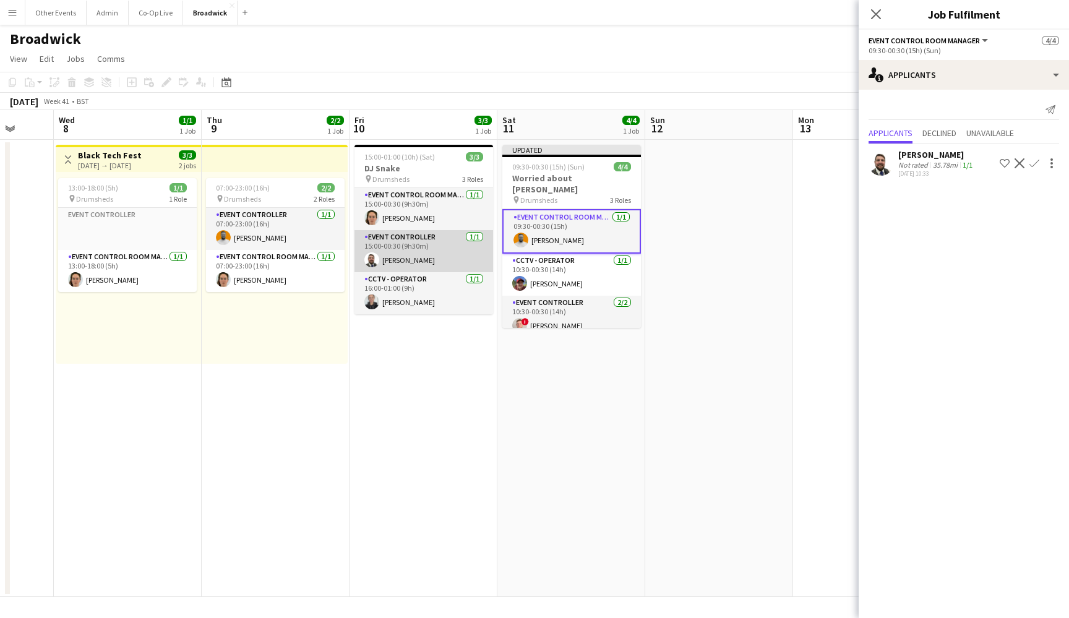
click at [457, 259] on app-card-role "Event Controller [DATE] 15:00-00:30 (9h30m) [PERSON_NAME]" at bounding box center [424, 251] width 139 height 42
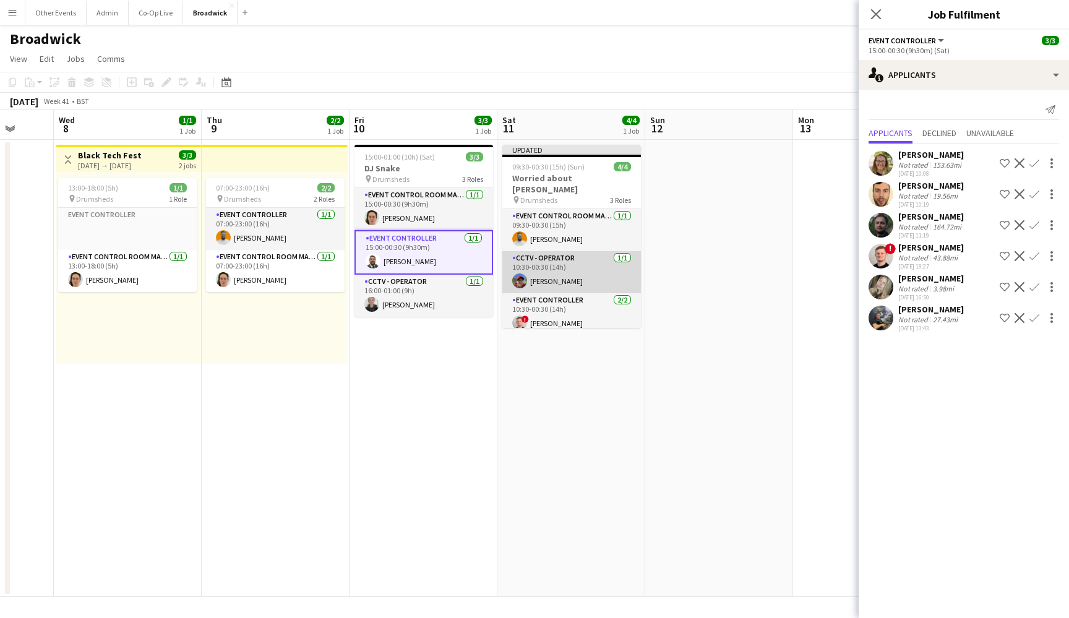
click at [546, 262] on app-card-role "CCTV - Operator [DATE] 10:30-00:30 (14h) [PERSON_NAME]" at bounding box center [571, 272] width 139 height 42
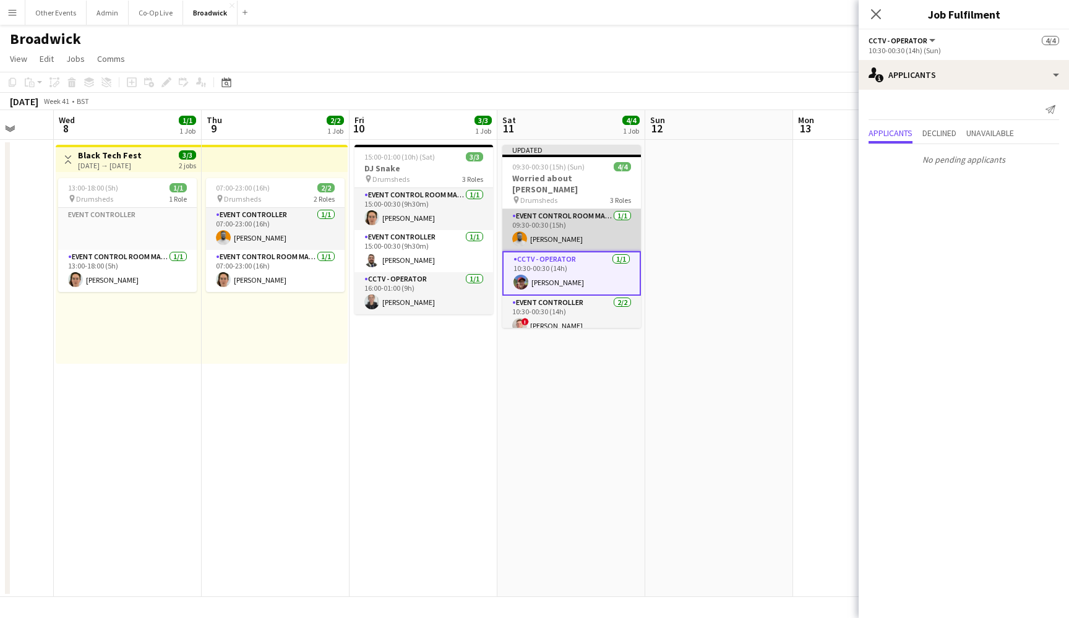
click at [550, 231] on app-card-role "Event Control Room Manager [DATE] 09:30-00:30 (15h) [PERSON_NAME]" at bounding box center [571, 230] width 139 height 42
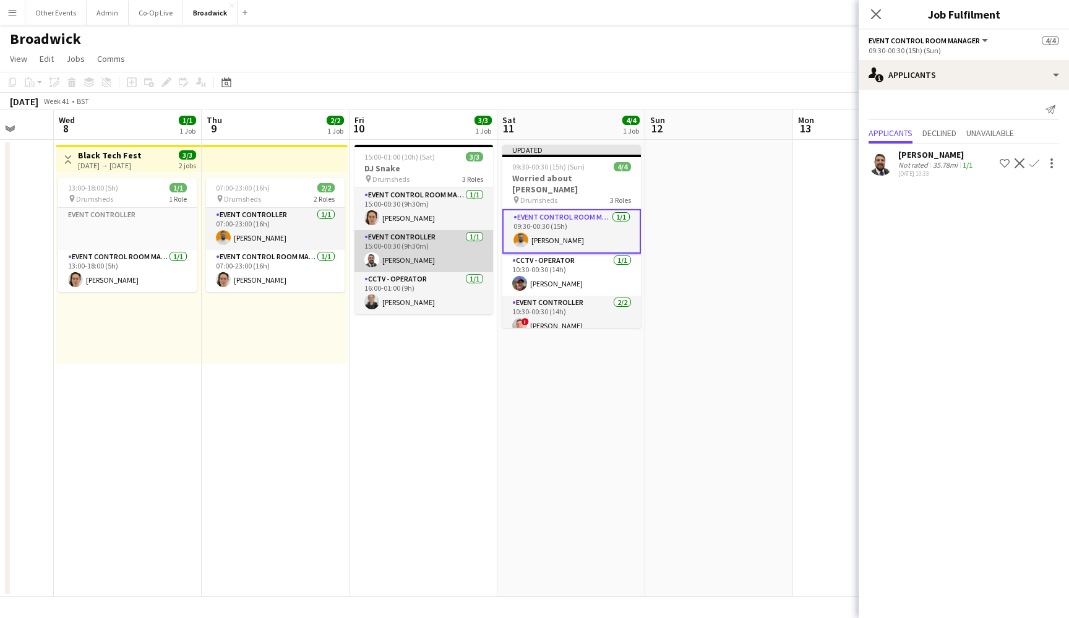
click at [462, 261] on app-card-role "Event Controller [DATE] 15:00-00:30 (9h30m) [PERSON_NAME]" at bounding box center [424, 251] width 139 height 42
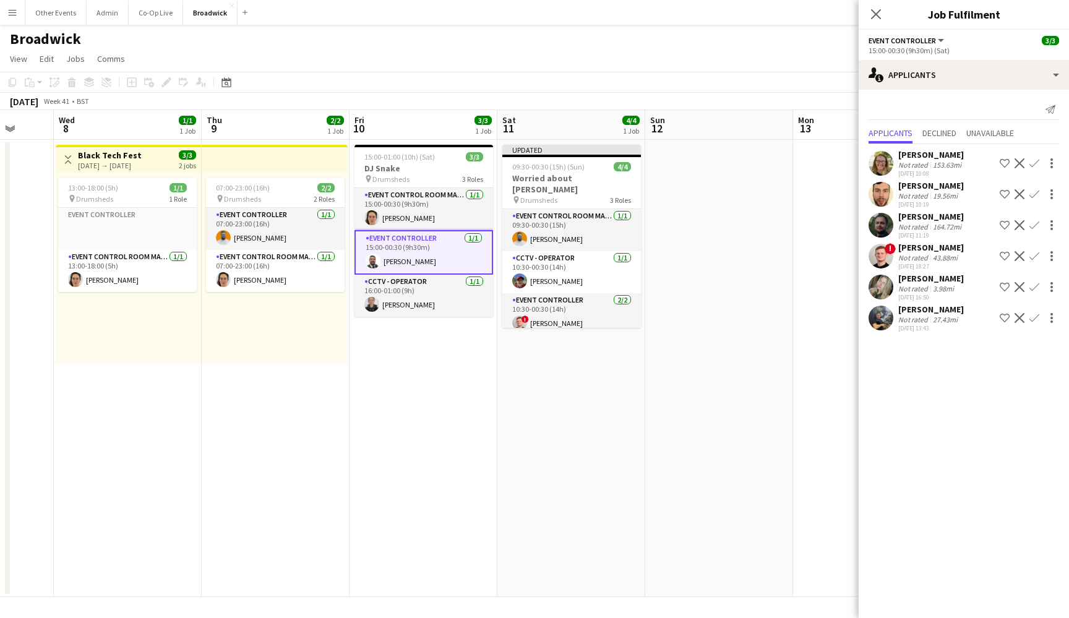
click at [468, 103] on div "[DATE] Week 41 • BST Publish 12 jobs Revert 12 jobs" at bounding box center [534, 101] width 1069 height 17
